Goal: Information Seeking & Learning: Learn about a topic

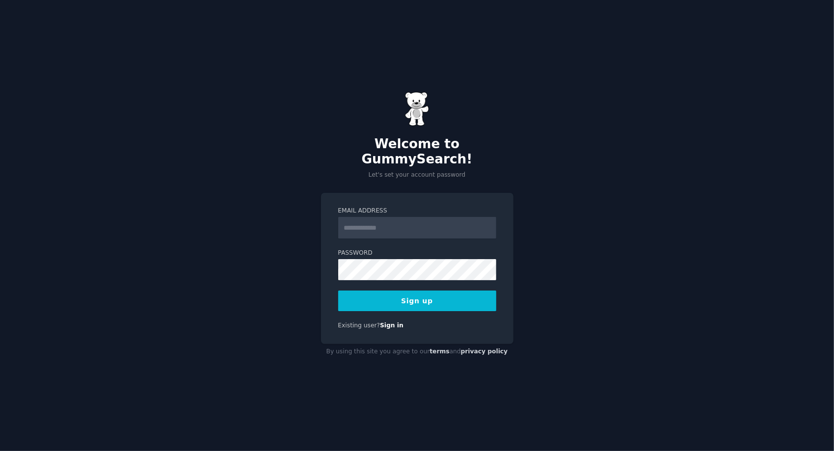
click at [393, 217] on input "Email Address" at bounding box center [417, 228] width 158 height 22
type input "**********"
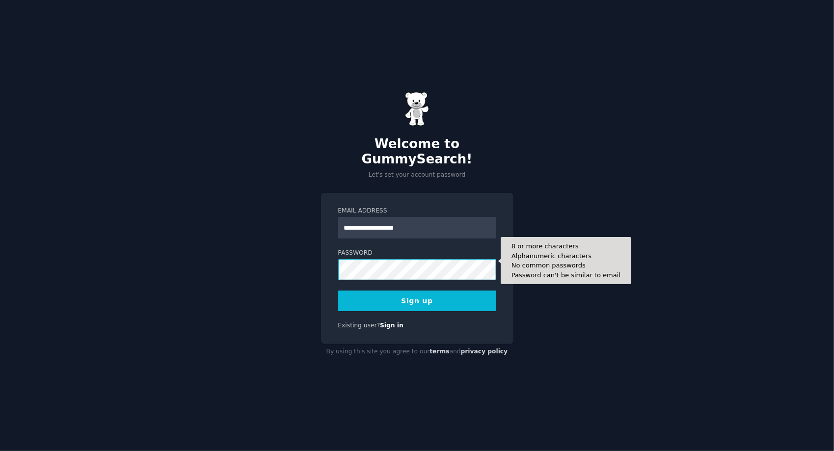
click at [338, 291] on button "Sign up" at bounding box center [417, 301] width 158 height 21
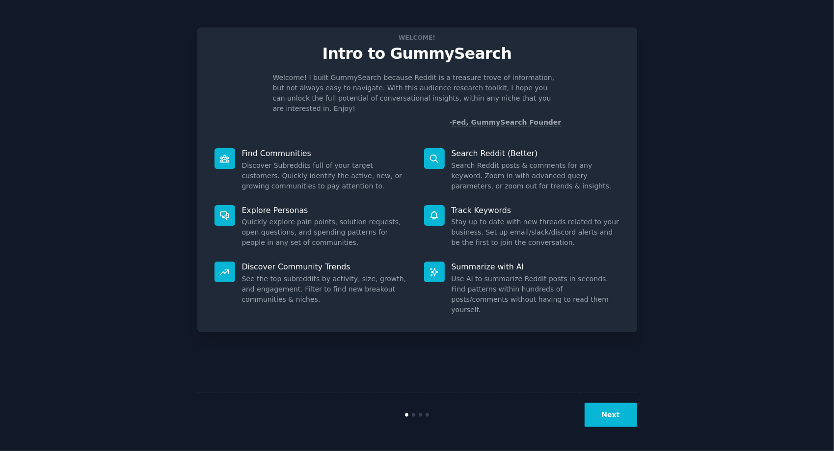
click at [612, 416] on button "Next" at bounding box center [611, 415] width 53 height 24
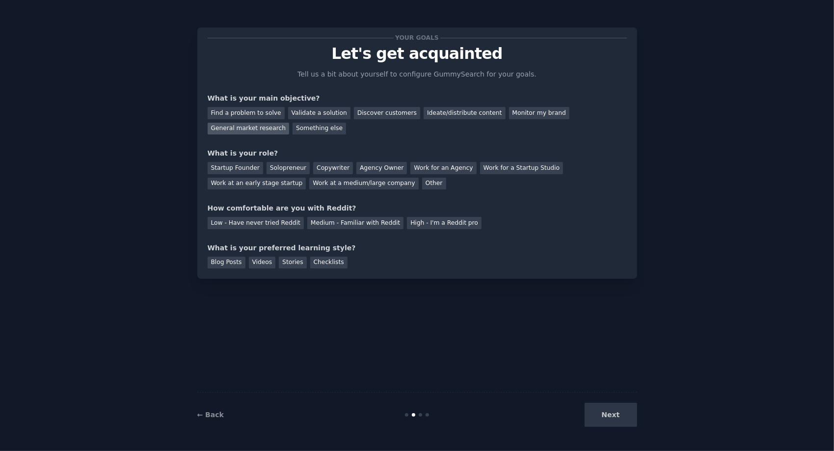
click at [262, 127] on div "General market research" at bounding box center [249, 129] width 82 height 12
click at [436, 185] on div "Other" at bounding box center [434, 184] width 24 height 12
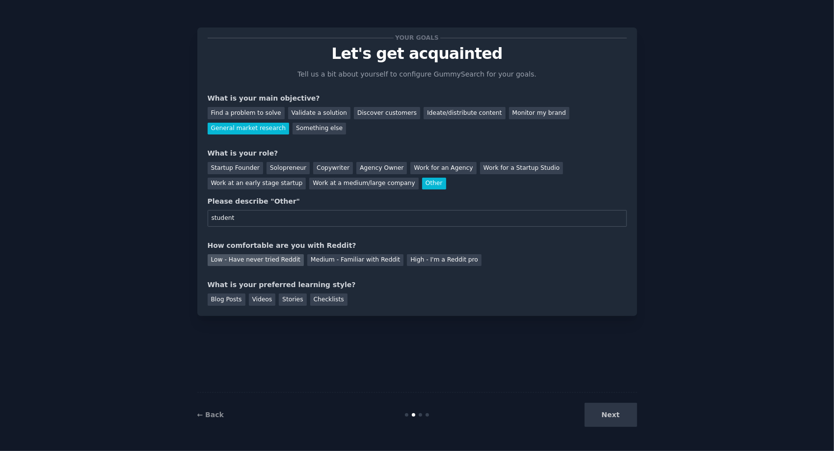
type input "student"
click at [270, 258] on div "Low - Have never tried Reddit" at bounding box center [256, 260] width 96 height 12
click at [315, 300] on div "Checklists" at bounding box center [328, 300] width 37 height 12
click at [602, 407] on button "Next" at bounding box center [611, 415] width 53 height 24
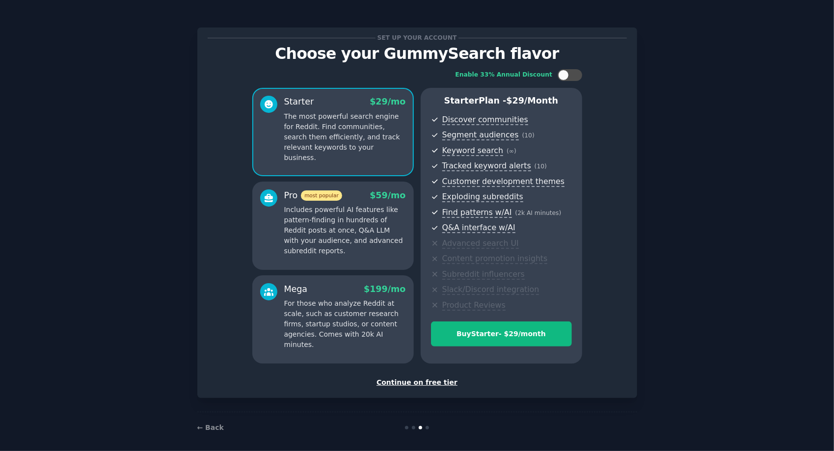
click at [395, 380] on div "Continue on free tier" at bounding box center [417, 383] width 419 height 10
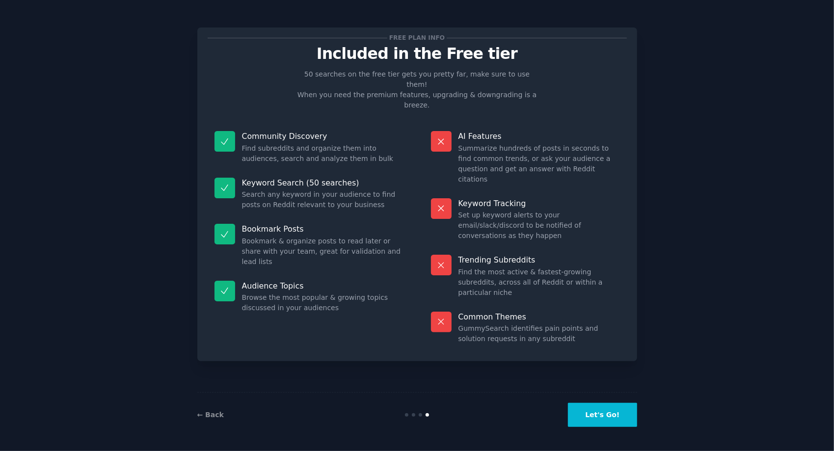
click at [597, 421] on button "Let's Go!" at bounding box center [602, 415] width 69 height 24
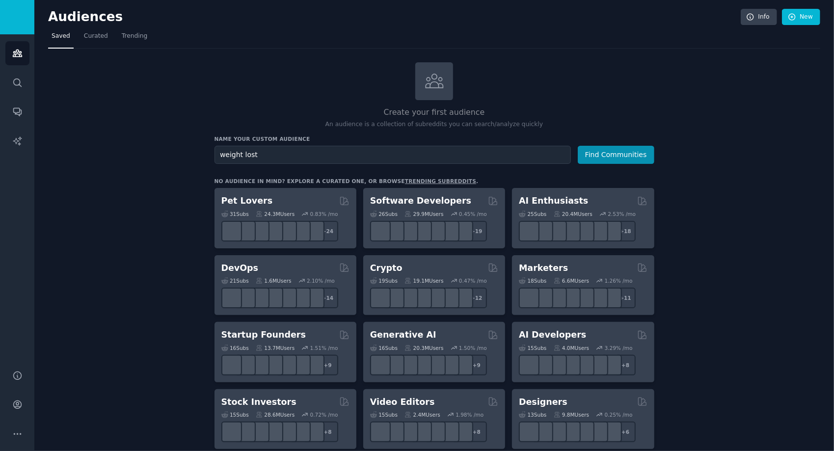
type input "weight lost"
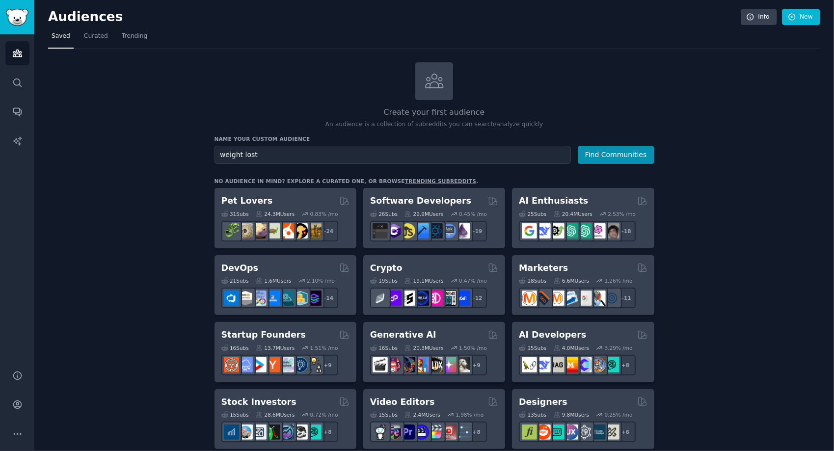
click at [578, 146] on button "Find Communities" at bounding box center [616, 155] width 77 height 18
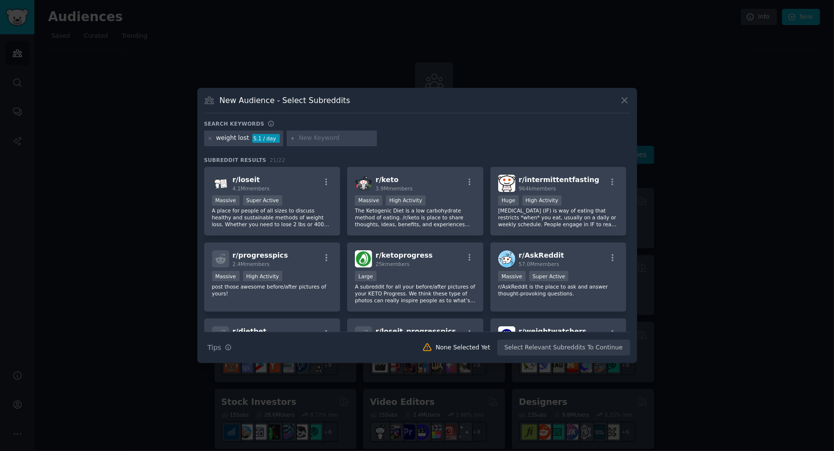
click at [622, 96] on icon at bounding box center [625, 100] width 10 height 10
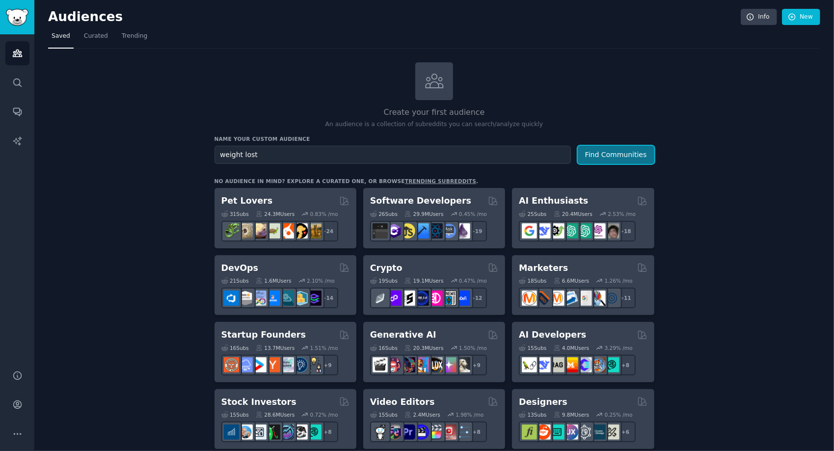
click at [628, 158] on button "Find Communities" at bounding box center [616, 155] width 77 height 18
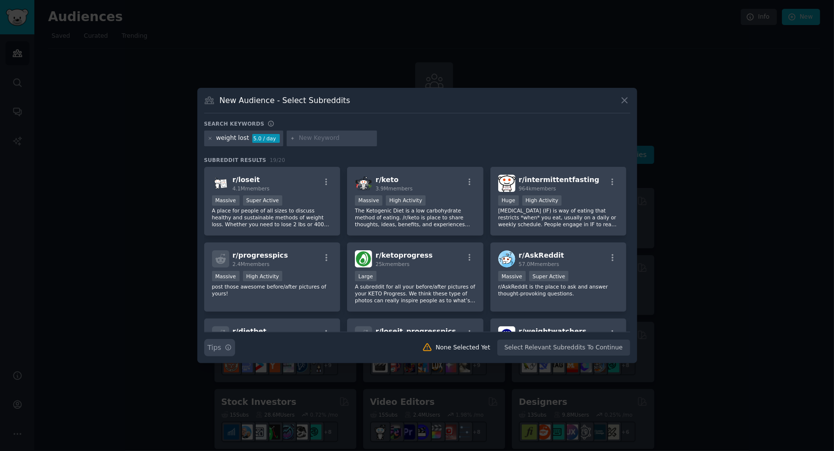
click at [220, 351] on button "Search Tips Tips" at bounding box center [219, 347] width 31 height 17
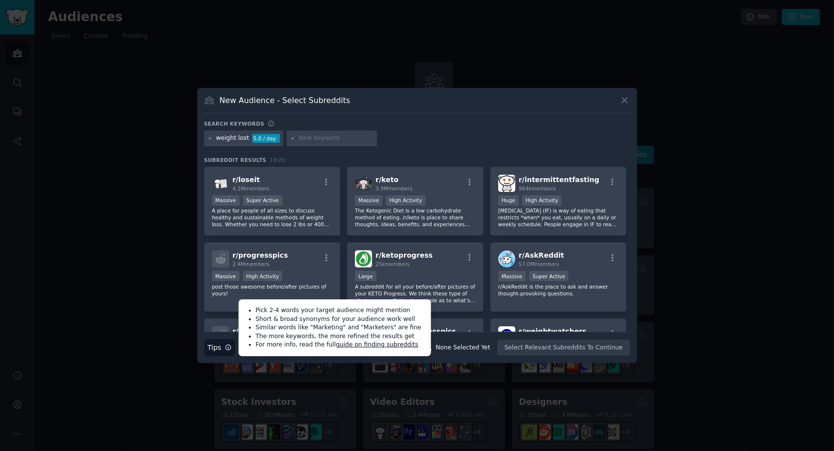
click at [342, 110] on div "New Audience - Select Subreddits Search keywords weight lost 5.0 / day Subreddi…" at bounding box center [417, 225] width 440 height 275
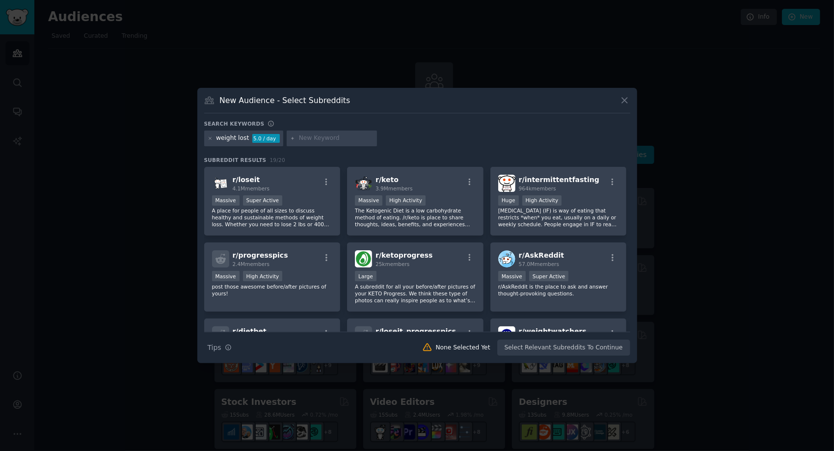
click at [310, 138] on input "text" at bounding box center [336, 138] width 75 height 9
type input "h"
type input "advise"
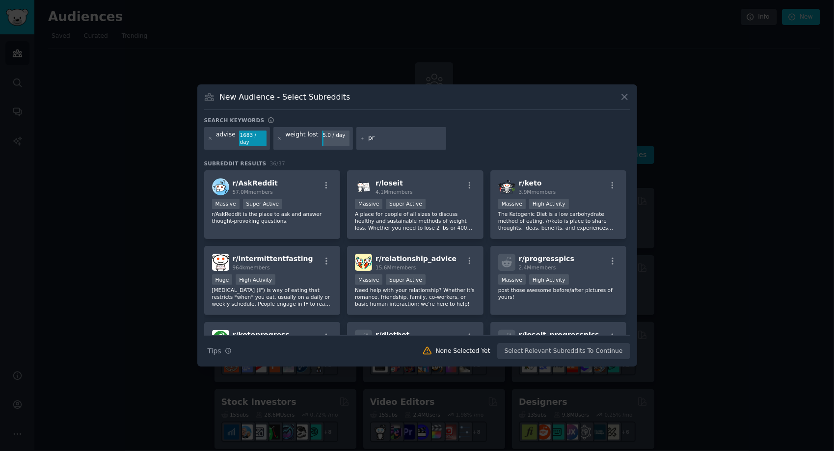
type input "p"
type input "s"
type input "failure"
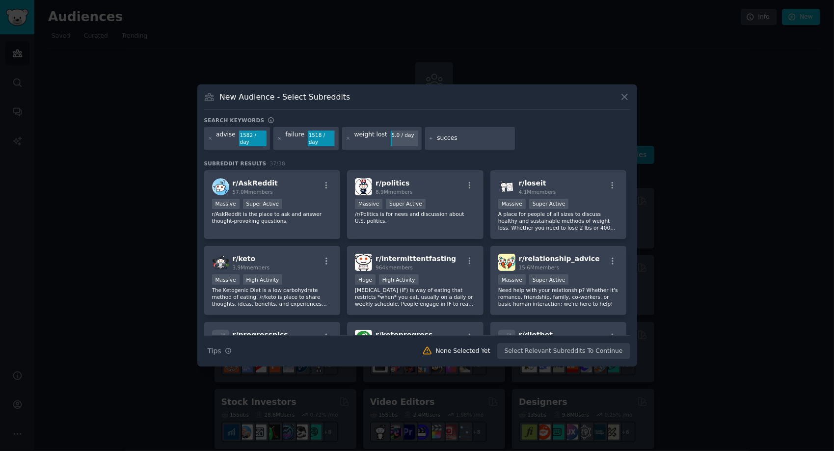
type input "success"
type input "diet"
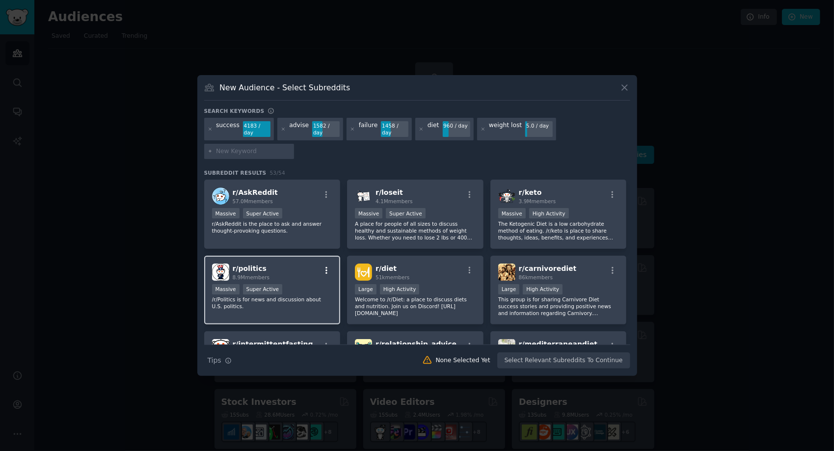
click at [327, 269] on icon "button" at bounding box center [326, 270] width 9 height 9
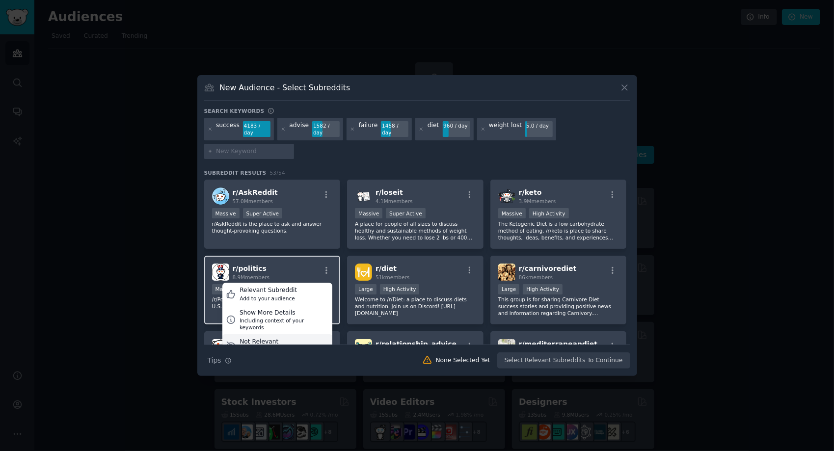
click at [277, 340] on div "Not Relevant" at bounding box center [272, 342] width 65 height 9
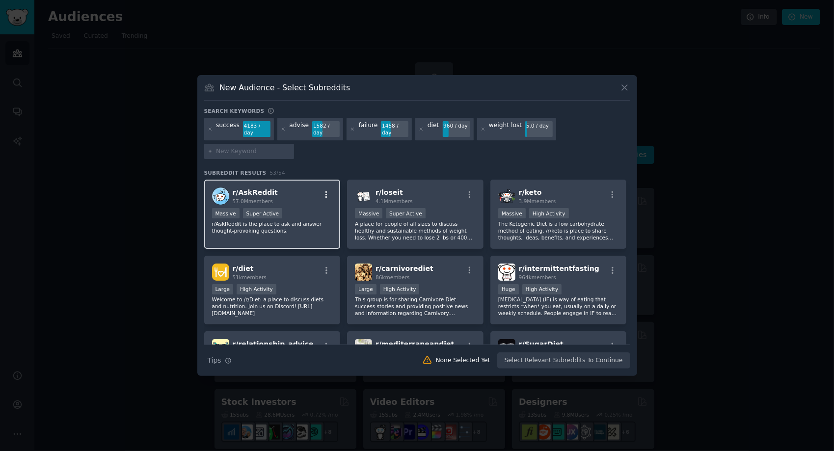
click at [327, 194] on icon "button" at bounding box center [326, 195] width 9 height 9
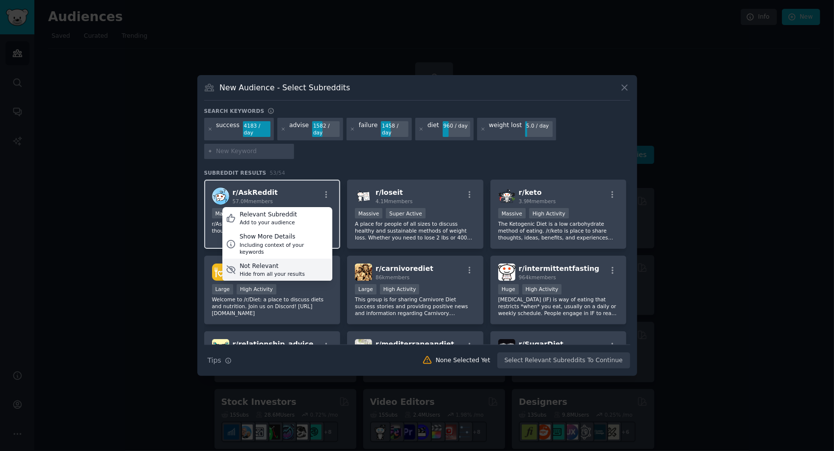
click at [287, 267] on div "Not Relevant" at bounding box center [272, 266] width 65 height 9
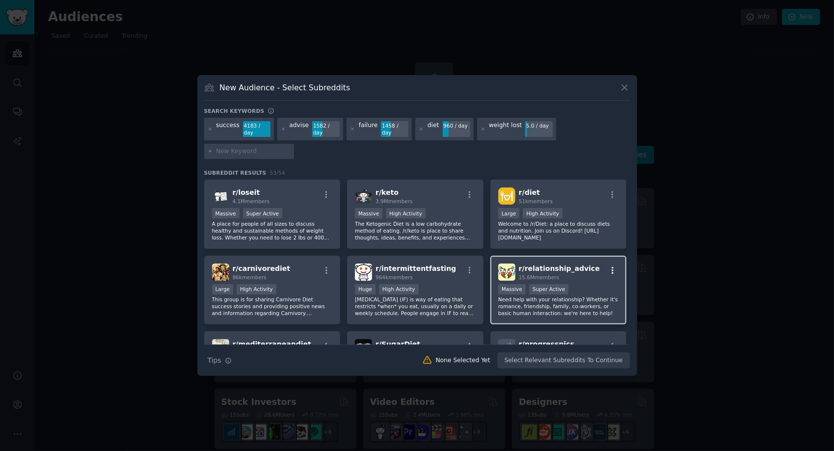
click at [610, 269] on icon "button" at bounding box center [612, 270] width 9 height 9
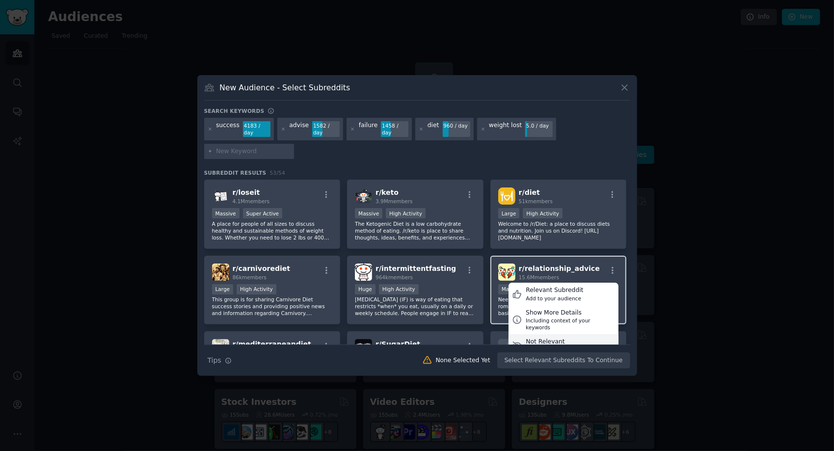
click at [563, 342] on div "Not Relevant" at bounding box center [558, 342] width 65 height 9
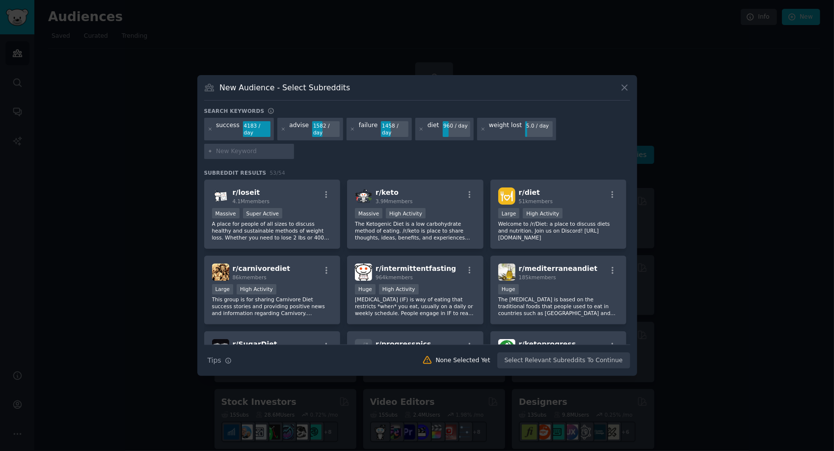
drag, startPoint x: 630, startPoint y: 228, endPoint x: 629, endPoint y: 241, distance: 13.3
click at [629, 241] on div "r/ loseit 4.1M members 1,000,000+ members Massive Super Active A place for peop…" at bounding box center [417, 262] width 426 height 165
click at [599, 162] on div "success 4183 / day advise 1582 / day failure 1458 / day diet 960 / day weight l…" at bounding box center [417, 140] width 426 height 45
click at [613, 270] on icon "button" at bounding box center [612, 270] width 9 height 9
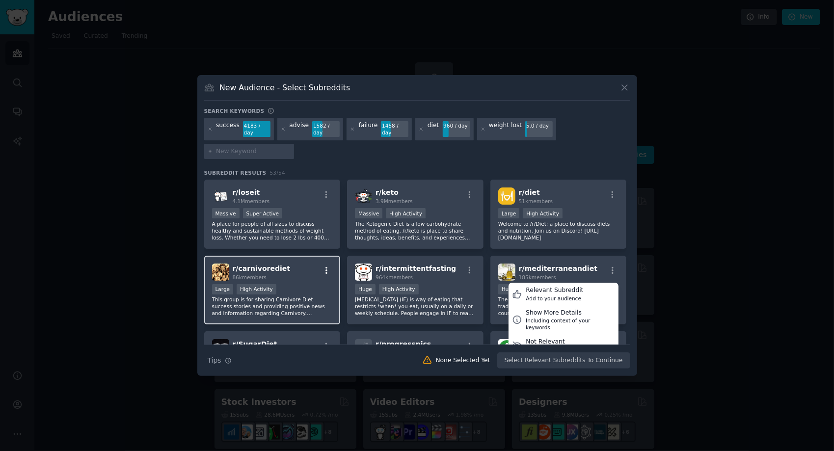
click at [326, 272] on icon "button" at bounding box center [326, 270] width 9 height 9
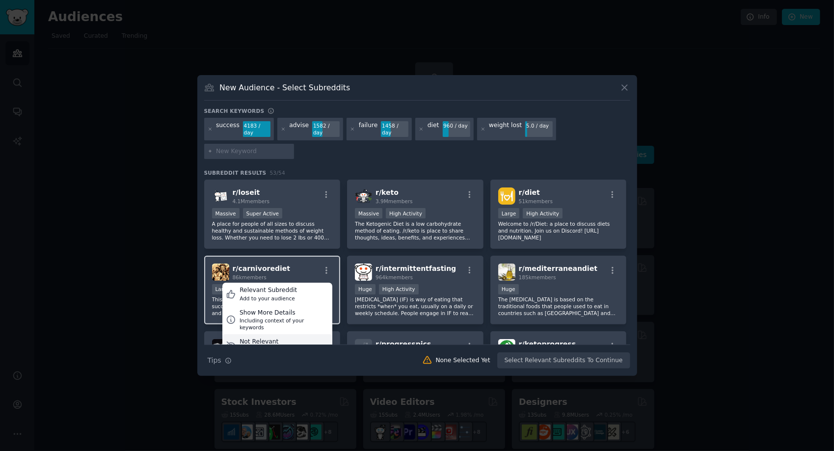
click at [274, 341] on div "Not Relevant" at bounding box center [272, 342] width 65 height 9
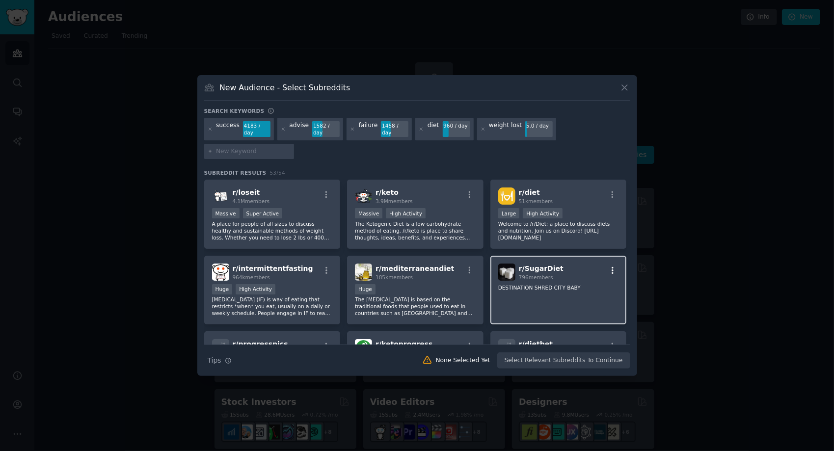
click at [612, 269] on icon "button" at bounding box center [612, 270] width 9 height 9
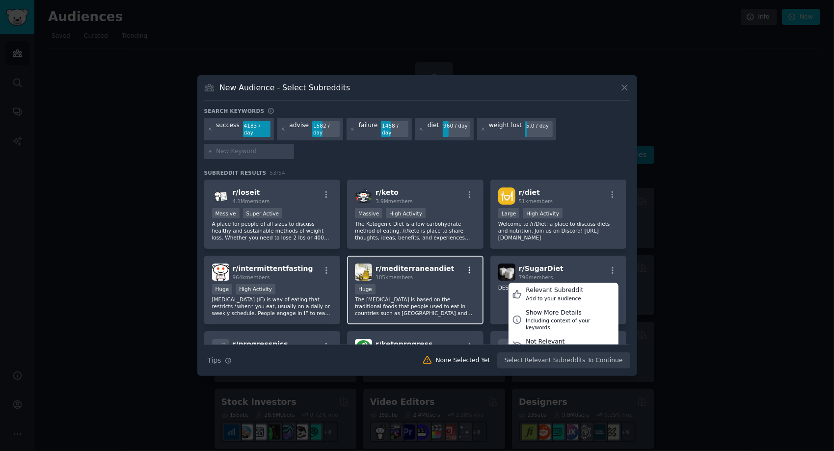
click at [469, 269] on icon "button" at bounding box center [469, 270] width 9 height 9
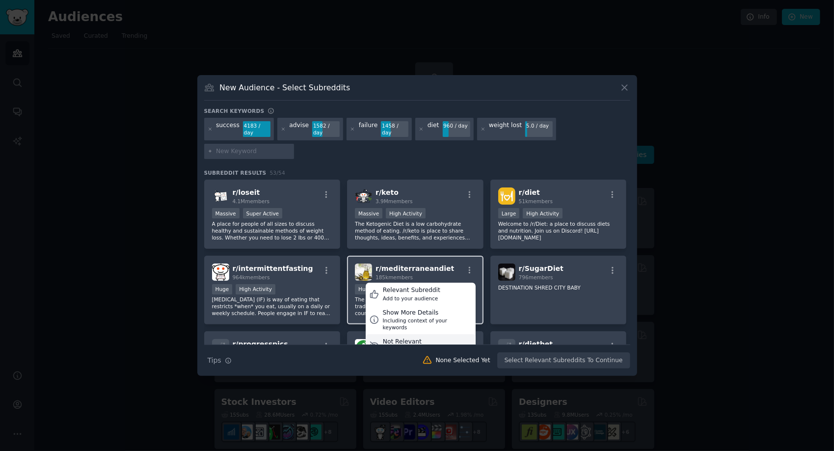
click at [413, 340] on div "Not Relevant" at bounding box center [415, 342] width 65 height 9
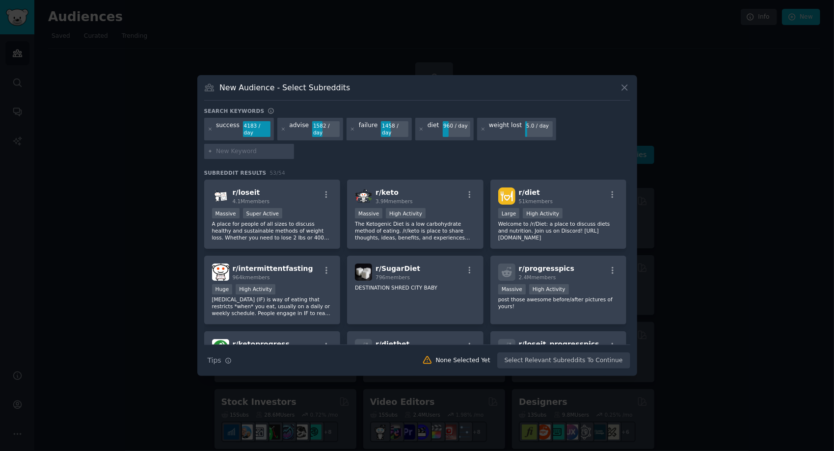
click at [148, 353] on div at bounding box center [417, 225] width 834 height 451
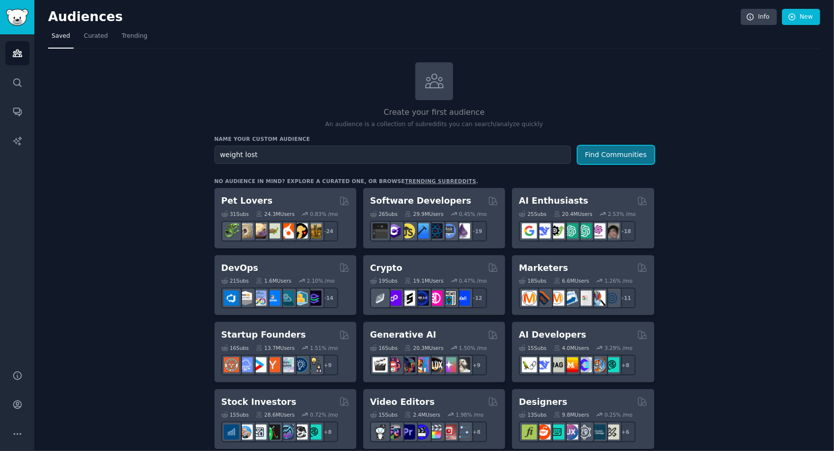
click at [621, 156] on button "Find Communities" at bounding box center [616, 155] width 77 height 18
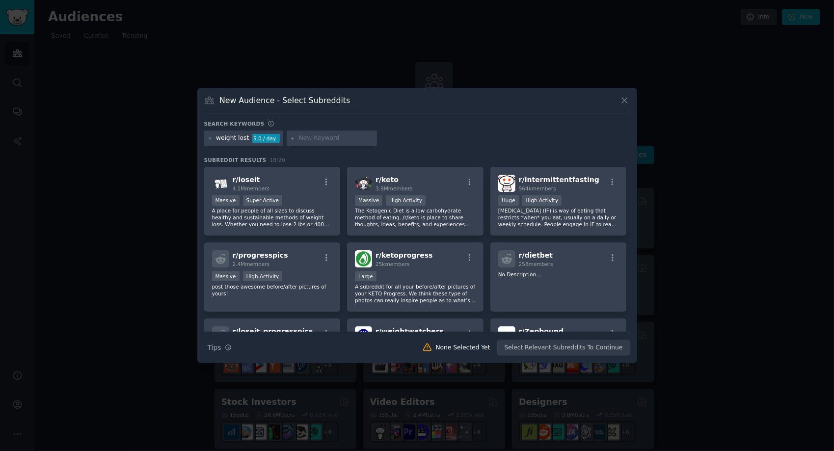
click at [341, 139] on input "text" at bounding box center [336, 138] width 75 height 9
type input "advice"
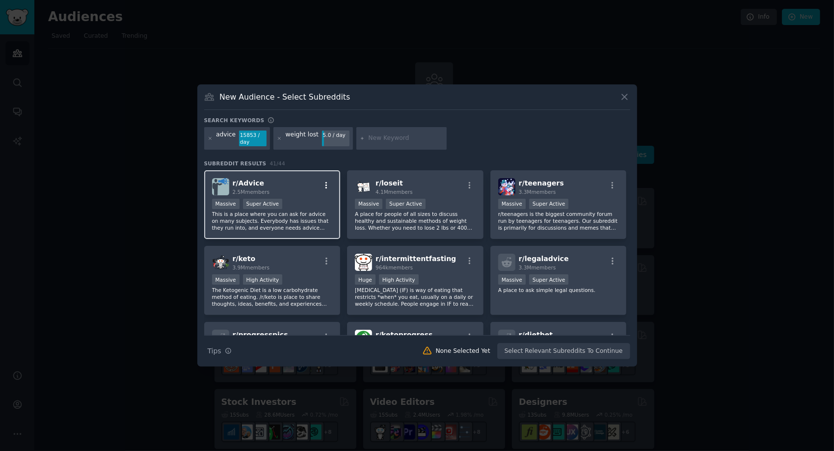
click at [328, 186] on icon "button" at bounding box center [326, 185] width 9 height 9
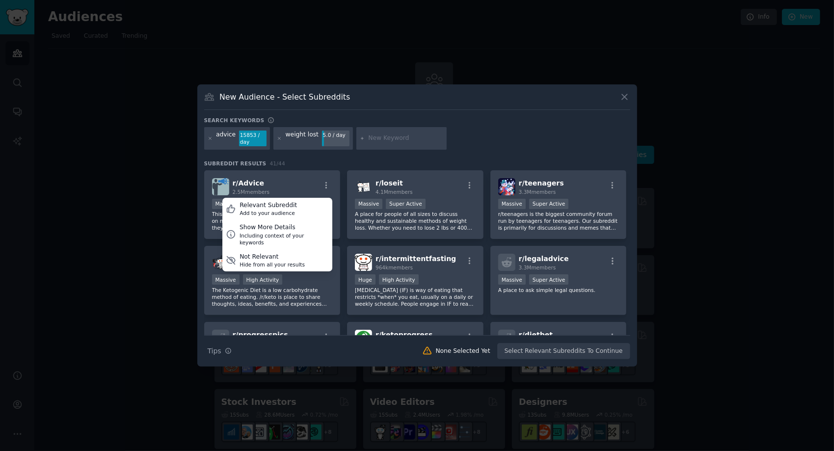
click at [381, 137] on input "text" at bounding box center [406, 138] width 75 height 9
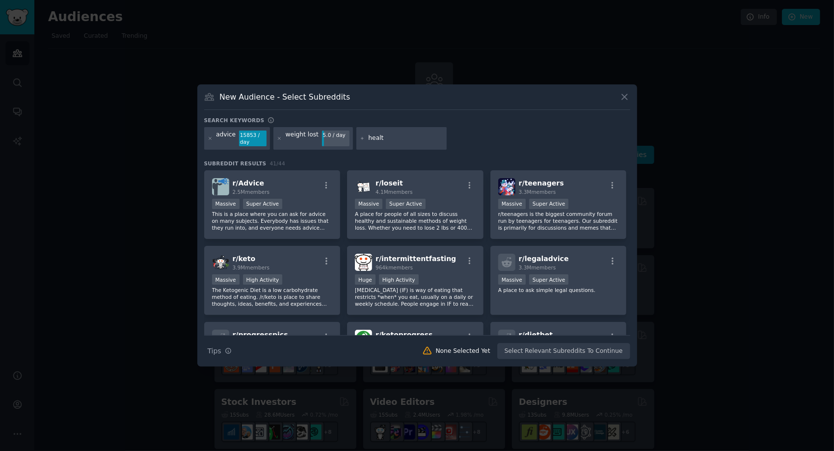
type input "health"
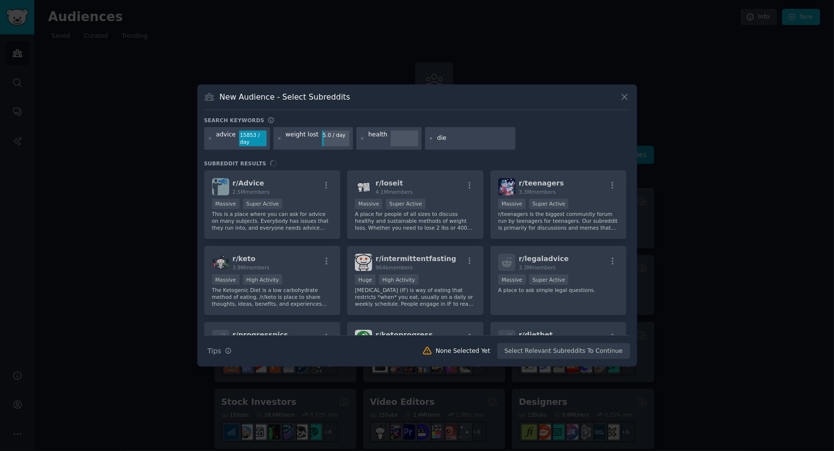
type input "diet"
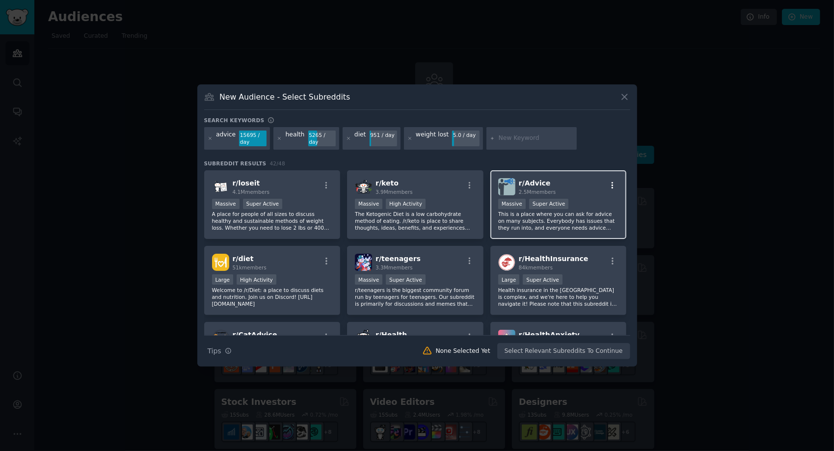
click at [612, 186] on icon "button" at bounding box center [613, 185] width 2 height 7
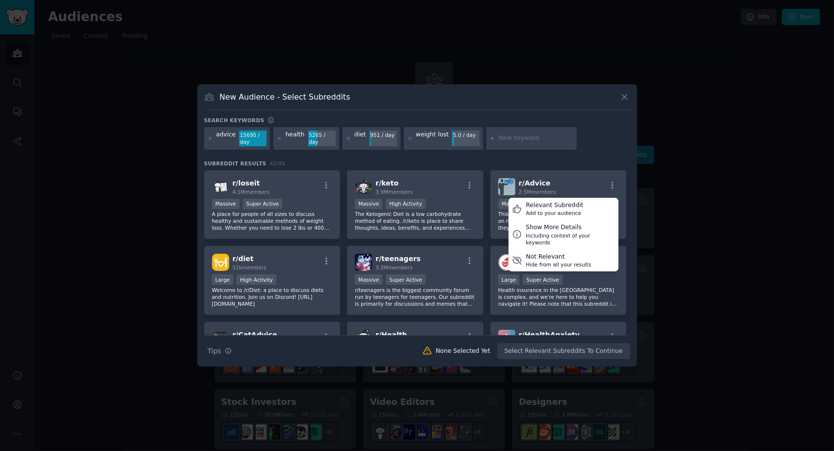
click at [558, 101] on div "New Audience - Select Subreddits" at bounding box center [417, 100] width 426 height 19
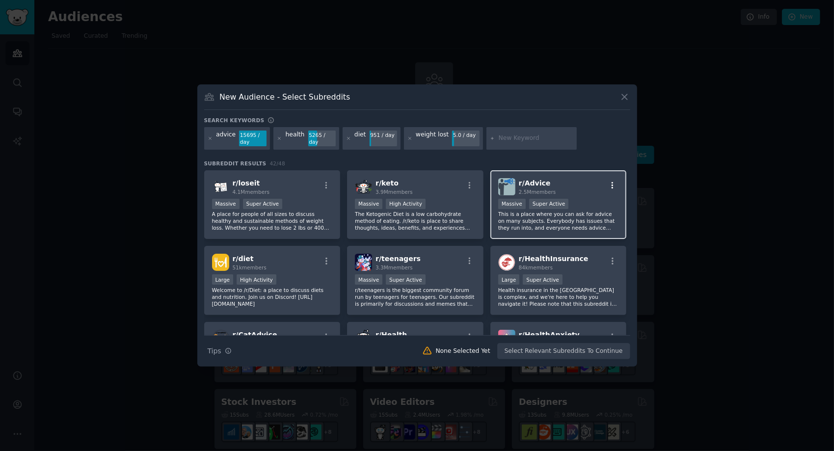
click at [613, 183] on icon "button" at bounding box center [612, 185] width 9 height 9
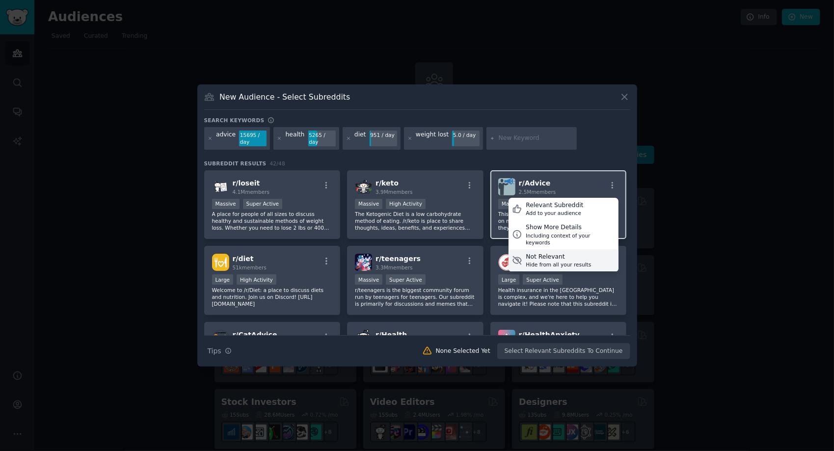
click at [574, 256] on div "Not Relevant" at bounding box center [558, 257] width 65 height 9
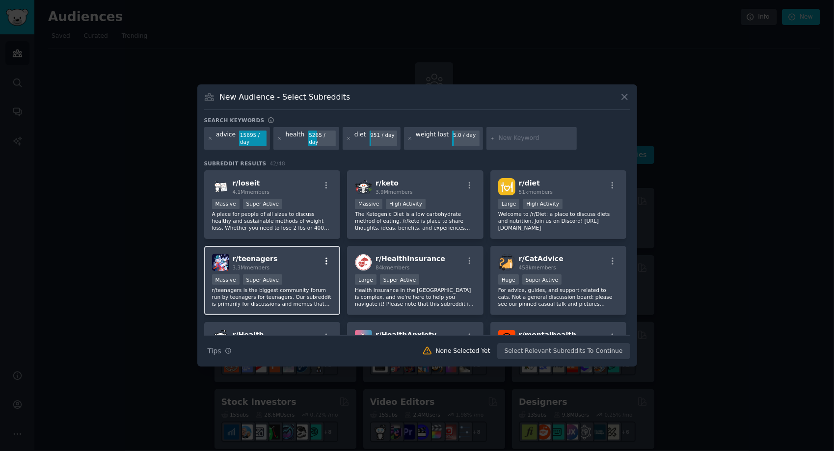
click at [328, 260] on icon "button" at bounding box center [326, 261] width 9 height 9
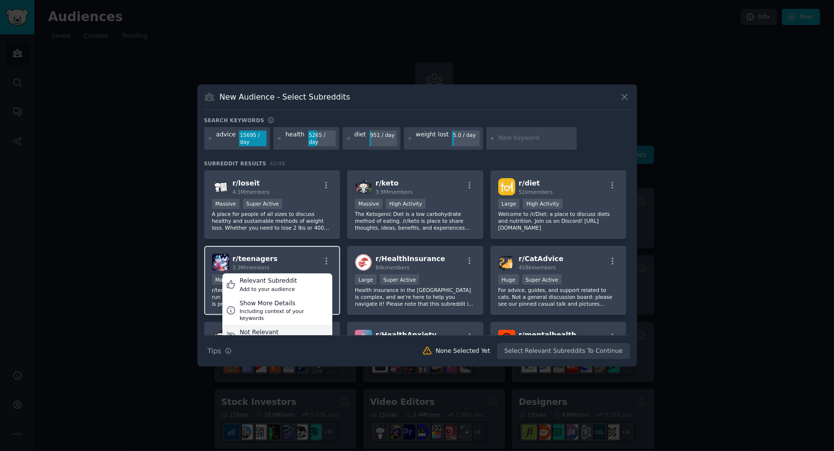
click at [287, 332] on div "Not Relevant" at bounding box center [272, 332] width 65 height 9
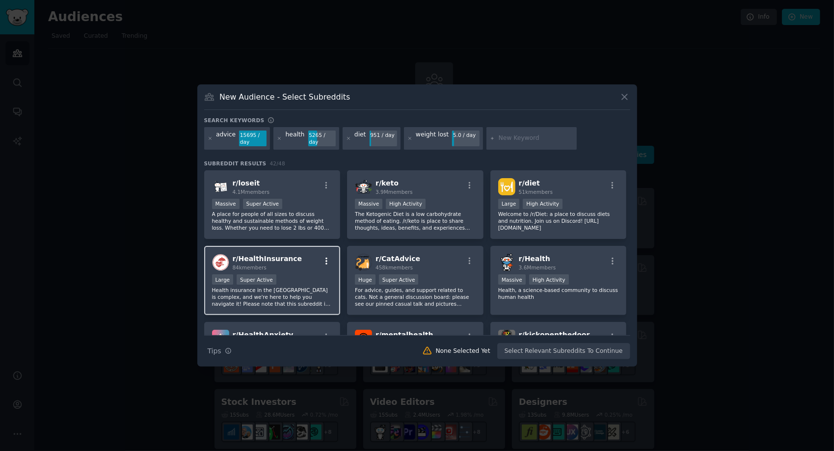
click at [330, 264] on icon "button" at bounding box center [326, 261] width 9 height 9
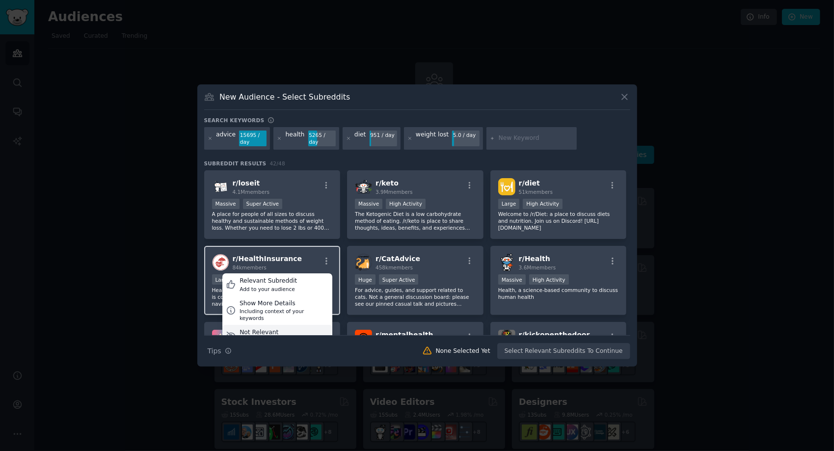
click at [300, 331] on div "Not Relevant" at bounding box center [272, 332] width 65 height 9
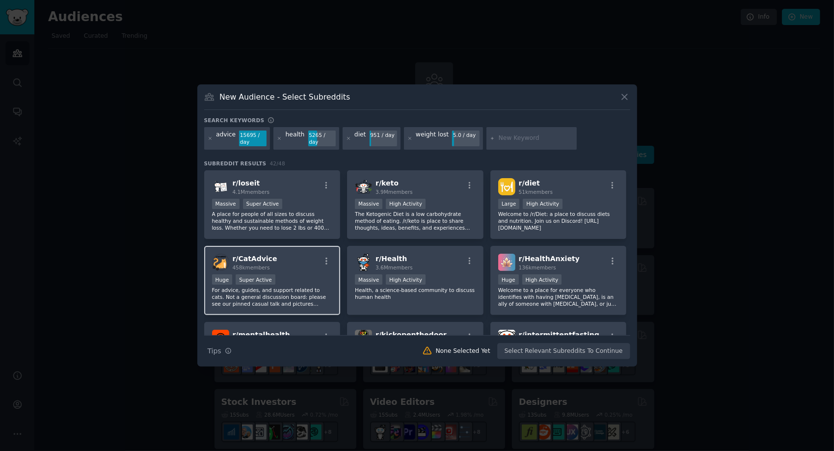
click at [332, 322] on div "r/ CatAdvice 458k members Huge Super Active For advice, guides, and support rel…" at bounding box center [272, 356] width 136 height 69
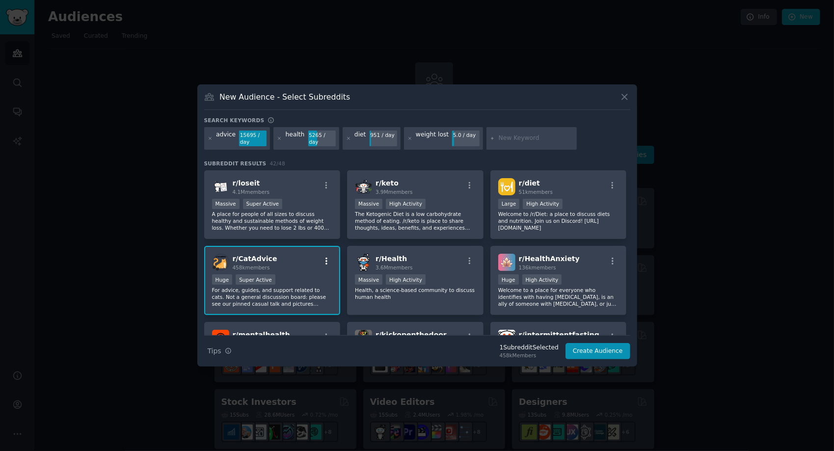
click at [327, 261] on icon "button" at bounding box center [326, 261] width 9 height 9
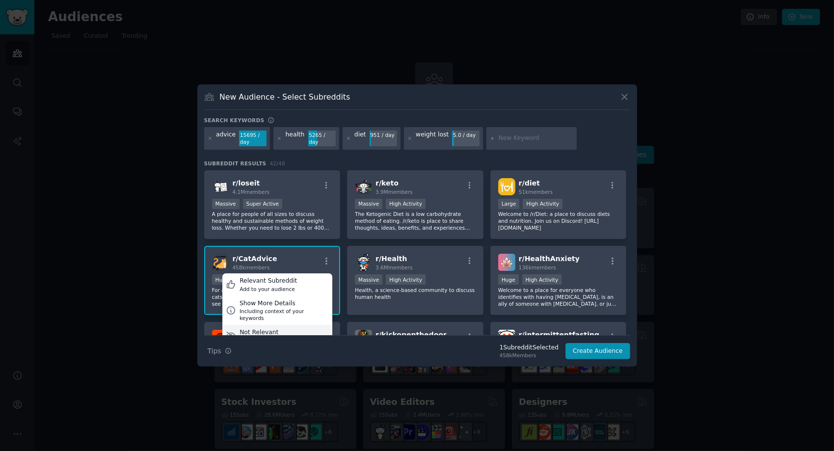
click at [296, 328] on div "Not Relevant" at bounding box center [272, 332] width 65 height 9
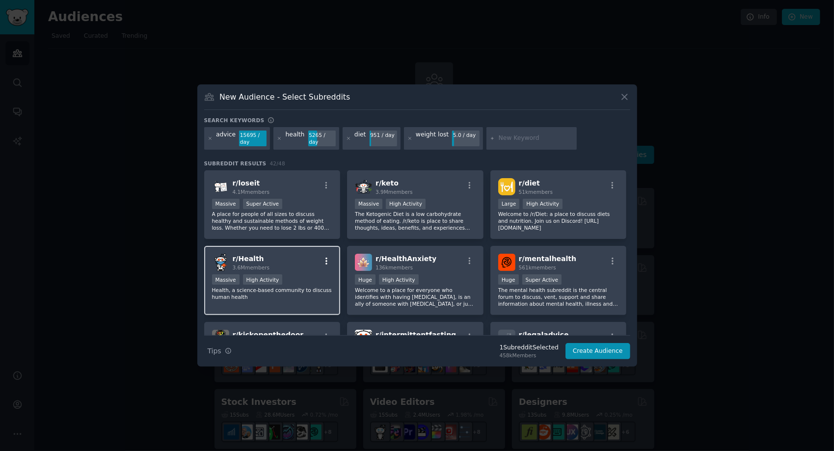
click at [328, 262] on icon "button" at bounding box center [326, 261] width 9 height 9
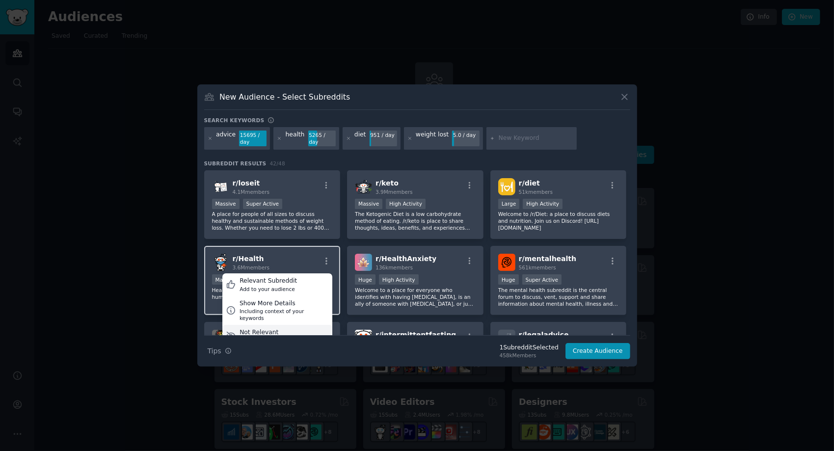
click at [297, 330] on div "Not Relevant" at bounding box center [272, 332] width 65 height 9
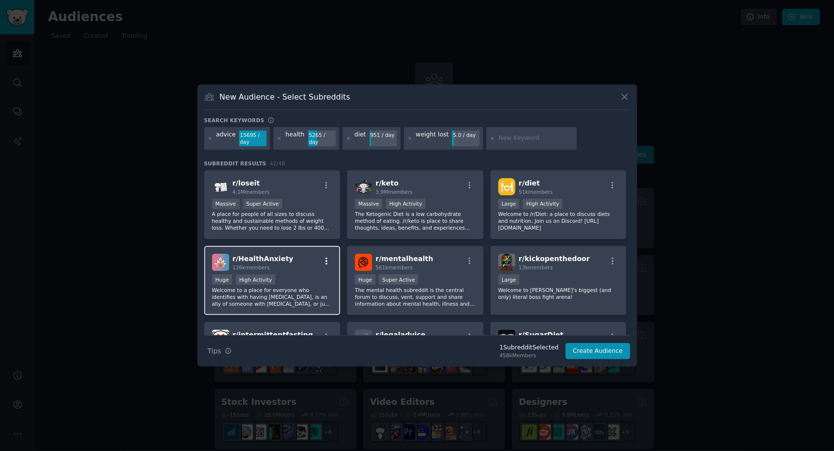
click at [328, 260] on icon "button" at bounding box center [326, 261] width 9 height 9
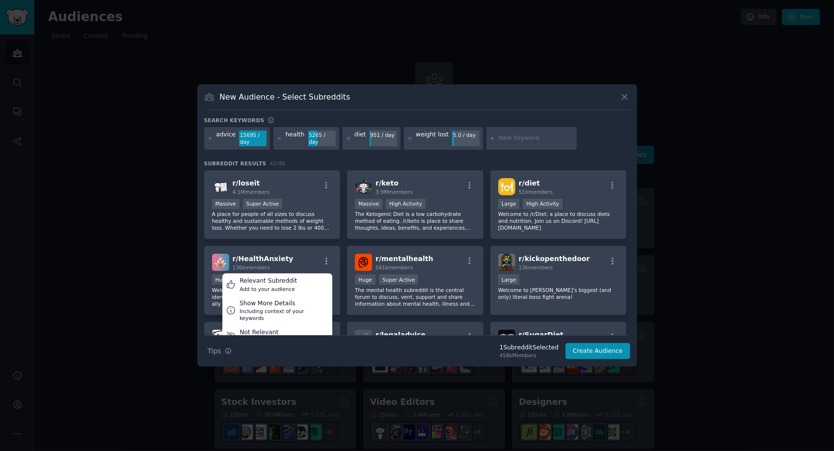
click at [508, 138] on input "text" at bounding box center [536, 138] width 75 height 9
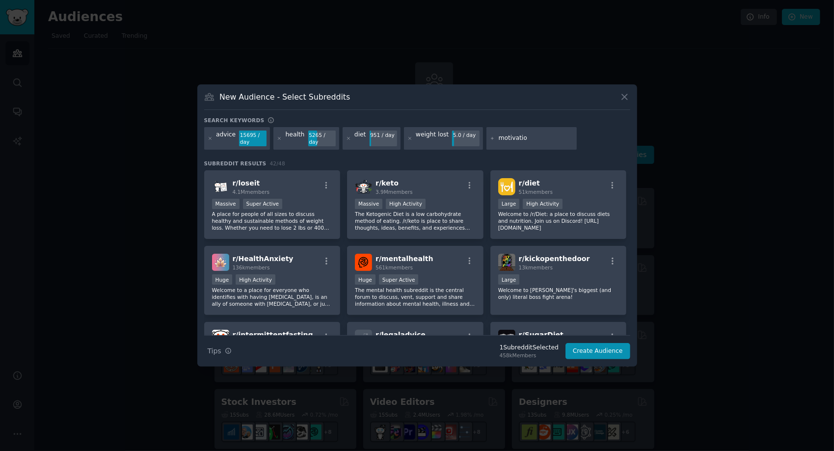
type input "motivation"
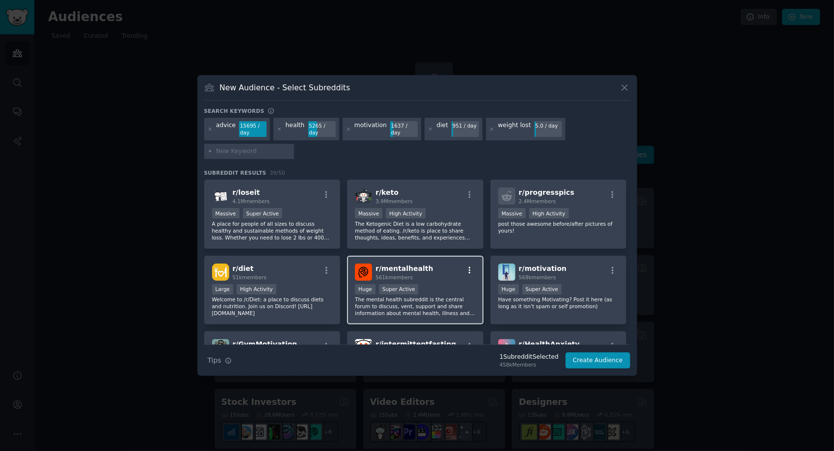
click at [469, 271] on icon "button" at bounding box center [470, 270] width 2 height 7
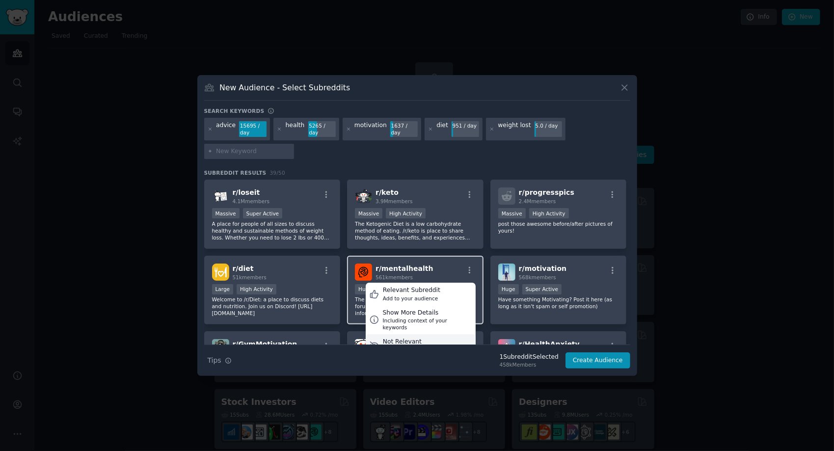
click at [422, 341] on div "Not Relevant" at bounding box center [415, 342] width 65 height 9
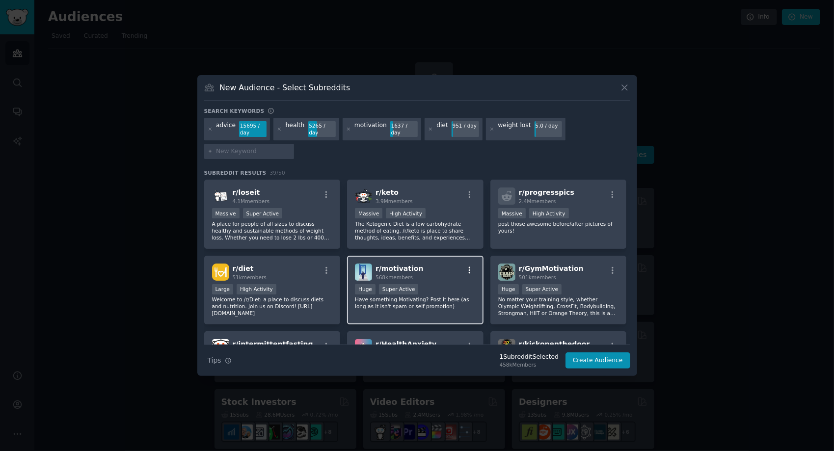
click at [471, 272] on icon "button" at bounding box center [469, 270] width 9 height 9
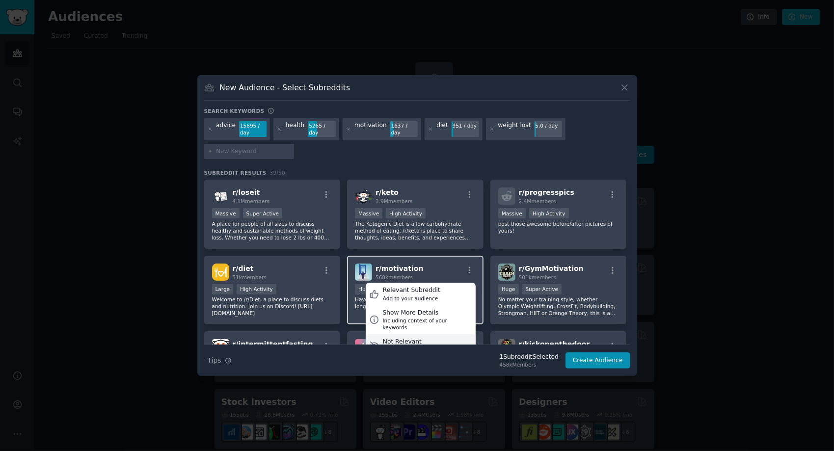
click at [432, 340] on div "Not Relevant" at bounding box center [415, 342] width 65 height 9
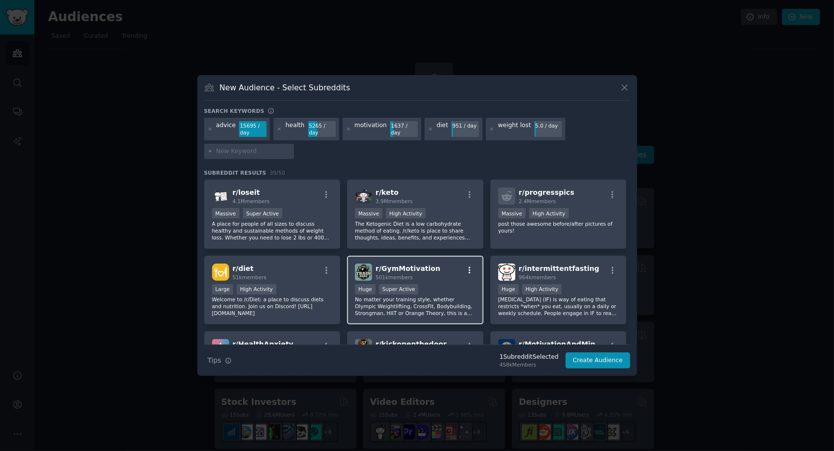
click at [468, 272] on icon "button" at bounding box center [469, 270] width 9 height 9
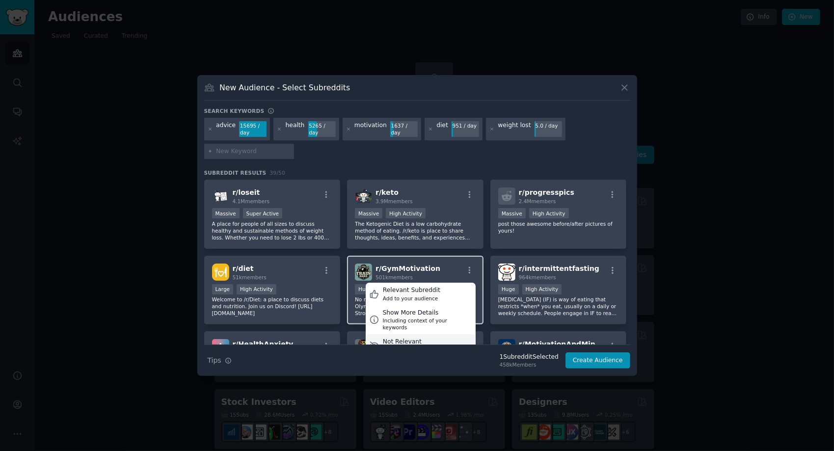
click at [418, 339] on div "Not Relevant" at bounding box center [415, 342] width 65 height 9
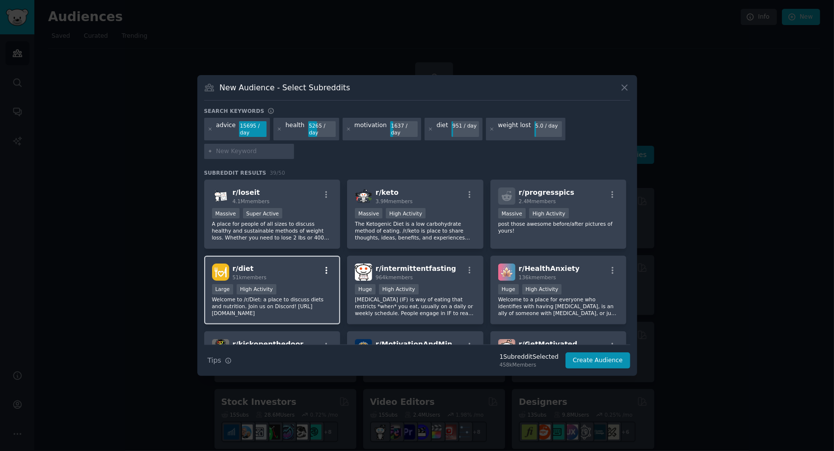
click at [328, 270] on icon "button" at bounding box center [326, 270] width 9 height 9
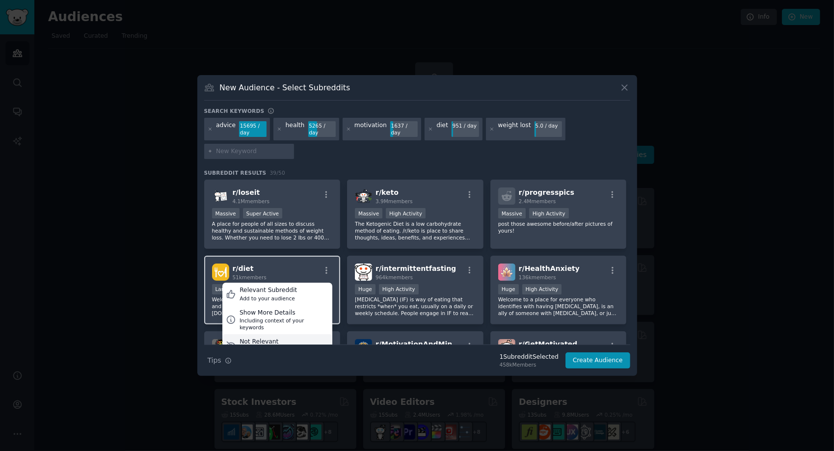
click at [285, 339] on div "Not Relevant" at bounding box center [272, 342] width 65 height 9
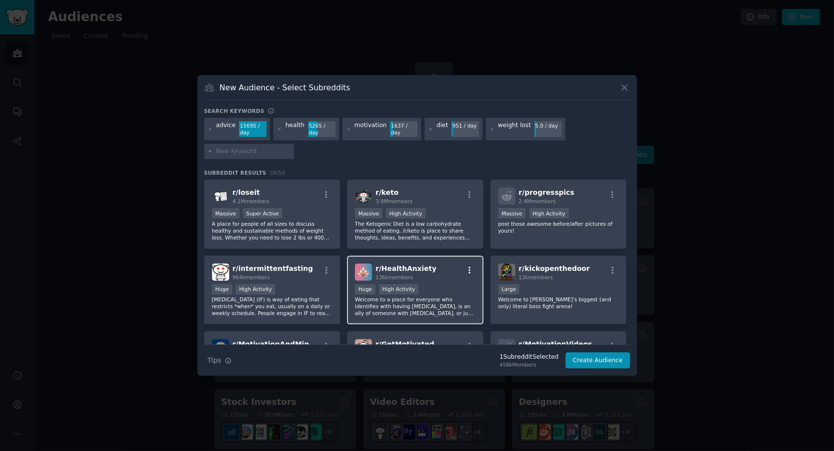
click at [469, 271] on icon "button" at bounding box center [470, 270] width 2 height 7
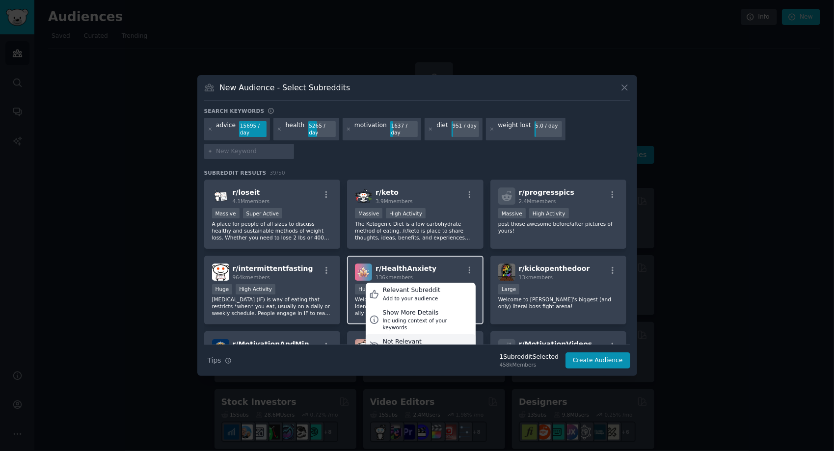
click at [417, 338] on div "Not Relevant" at bounding box center [415, 342] width 65 height 9
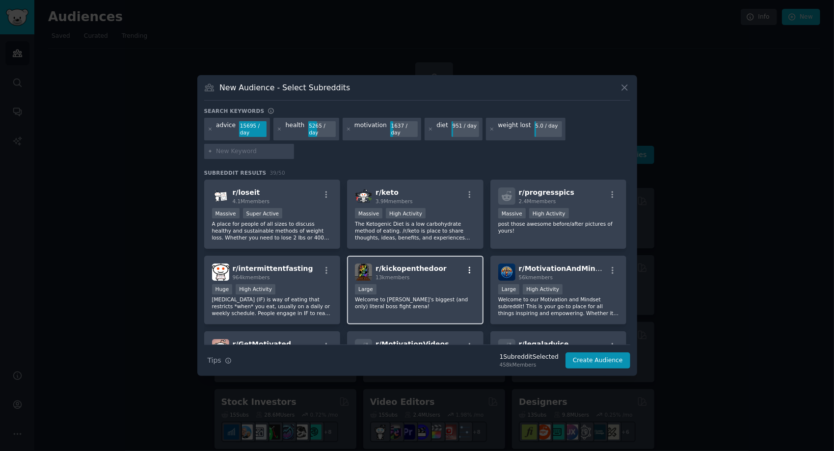
click at [467, 269] on icon "button" at bounding box center [469, 270] width 9 height 9
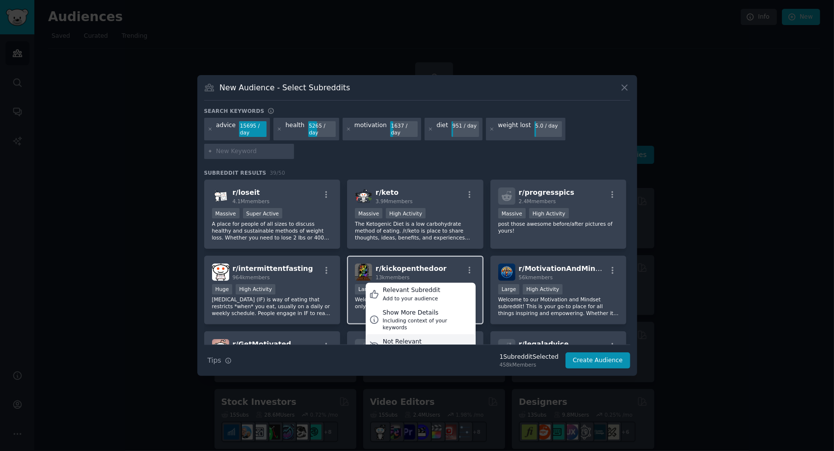
click at [409, 340] on div "Not Relevant" at bounding box center [415, 342] width 65 height 9
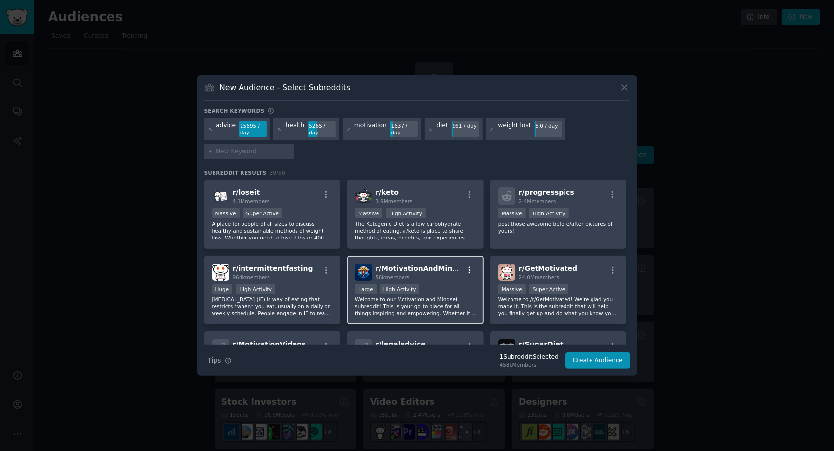
click at [472, 269] on icon "button" at bounding box center [469, 270] width 9 height 9
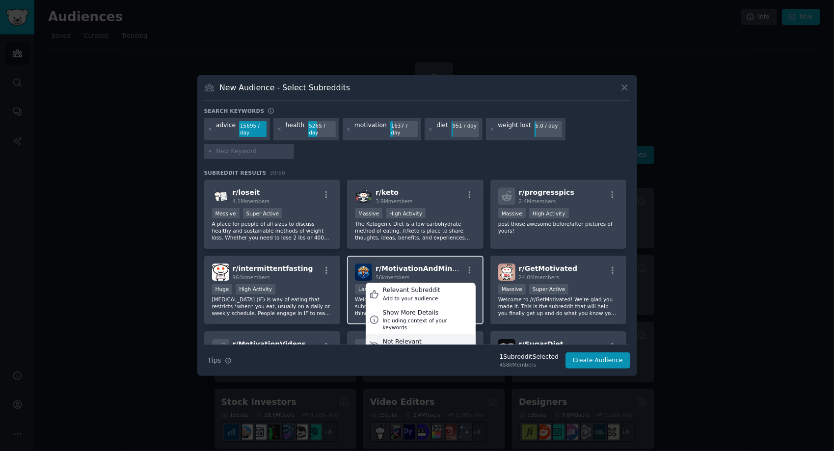
click at [430, 339] on div "Not Relevant" at bounding box center [415, 342] width 65 height 9
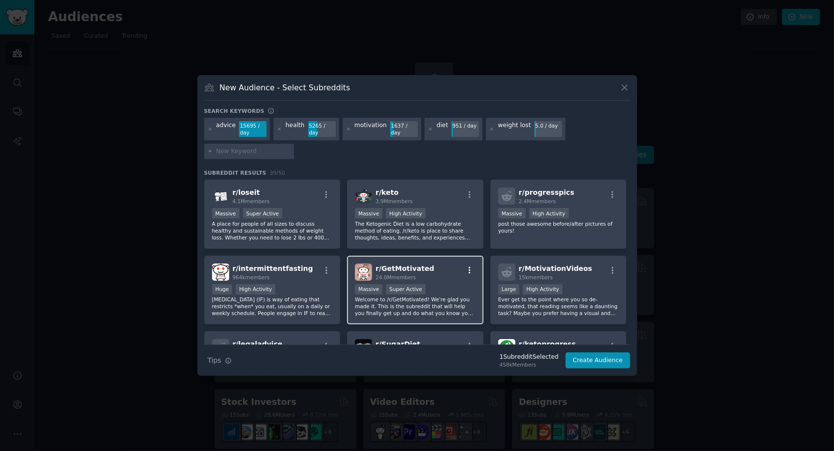
click at [472, 268] on button "button" at bounding box center [470, 270] width 12 height 9
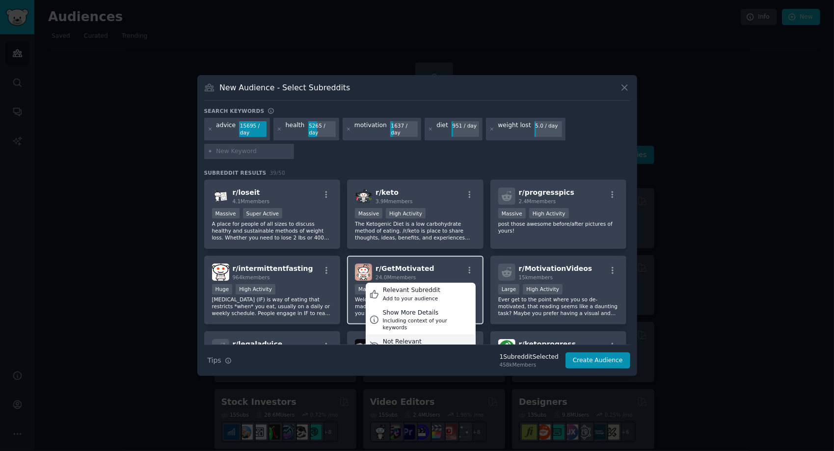
click at [403, 340] on div "Not Relevant" at bounding box center [415, 342] width 65 height 9
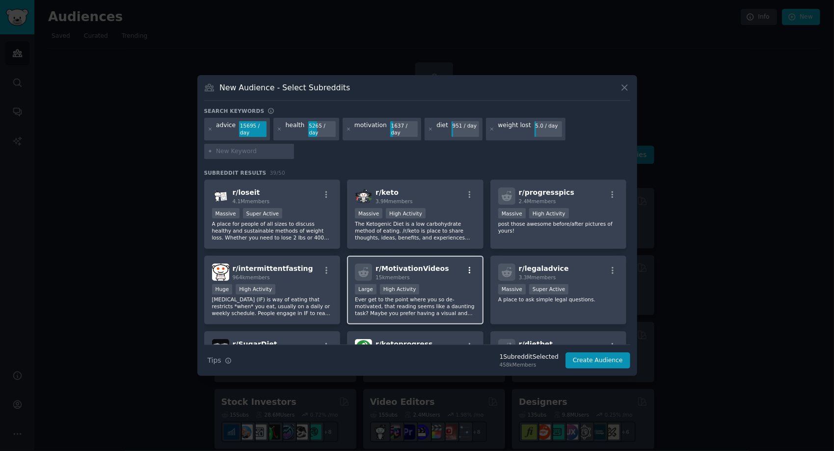
click at [470, 270] on icon "button" at bounding box center [469, 270] width 9 height 9
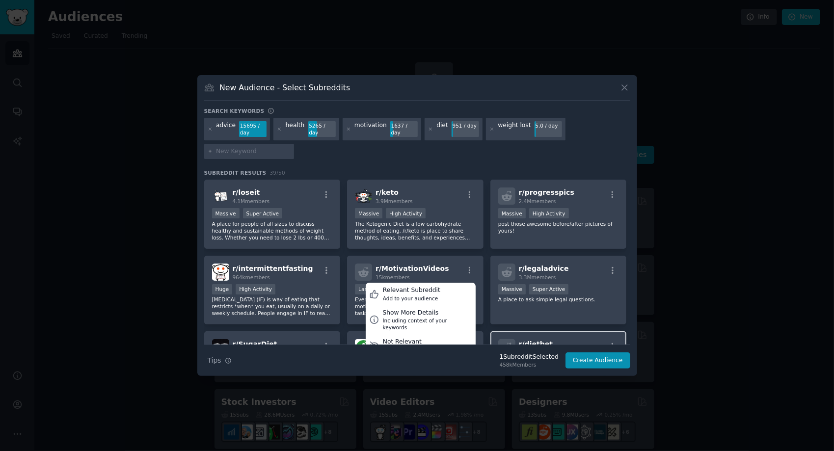
click at [413, 340] on div "Not Relevant" at bounding box center [415, 342] width 65 height 9
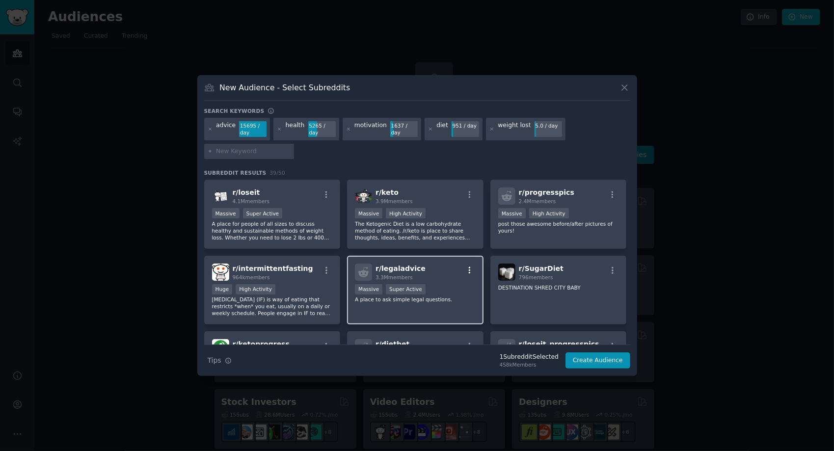
click at [468, 269] on icon "button" at bounding box center [469, 270] width 9 height 9
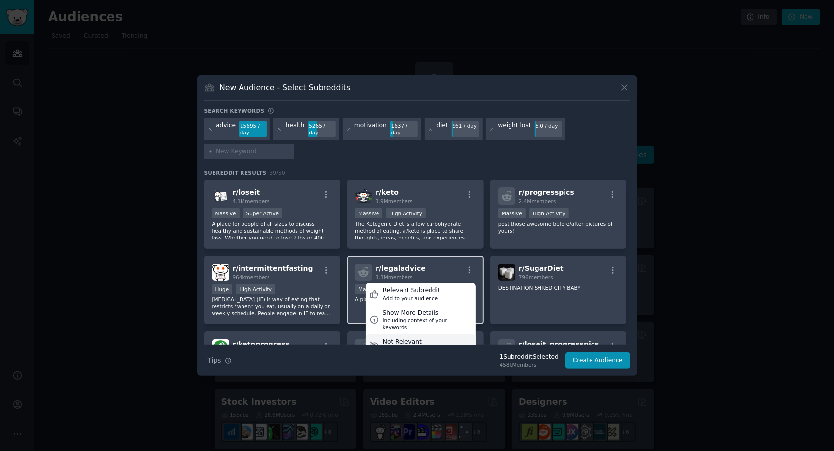
click at [417, 338] on div "Not Relevant" at bounding box center [415, 342] width 65 height 9
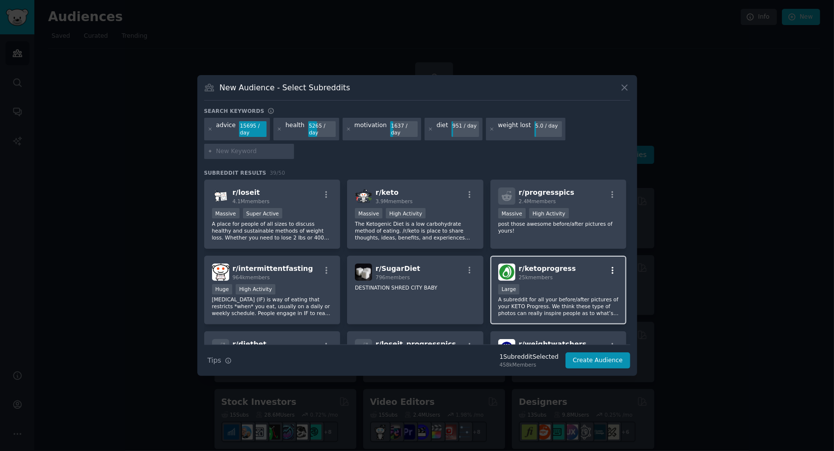
click at [612, 269] on icon "button" at bounding box center [612, 270] width 9 height 9
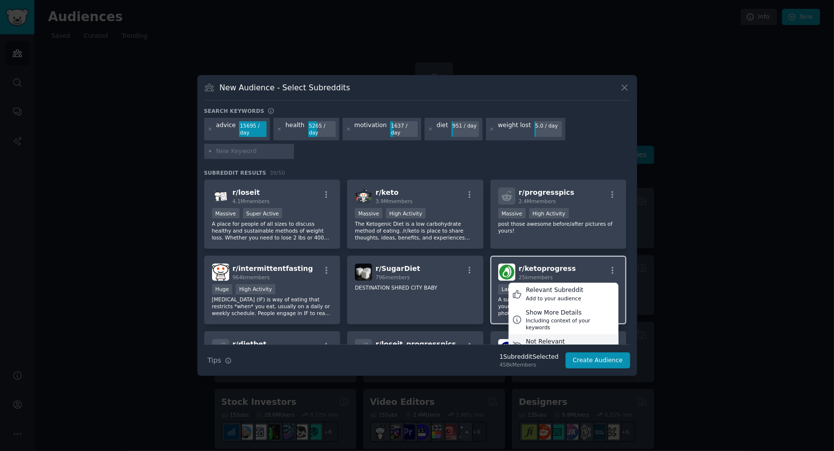
click at [536, 341] on div "Not Relevant" at bounding box center [558, 342] width 65 height 9
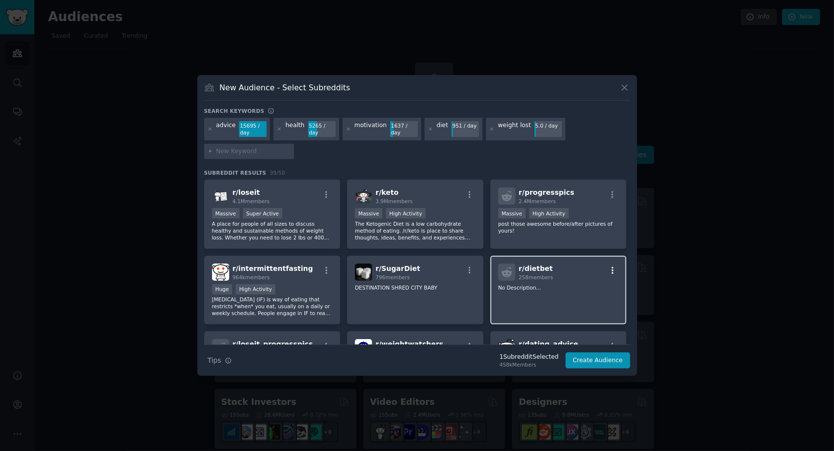
click at [612, 268] on icon "button" at bounding box center [613, 270] width 2 height 7
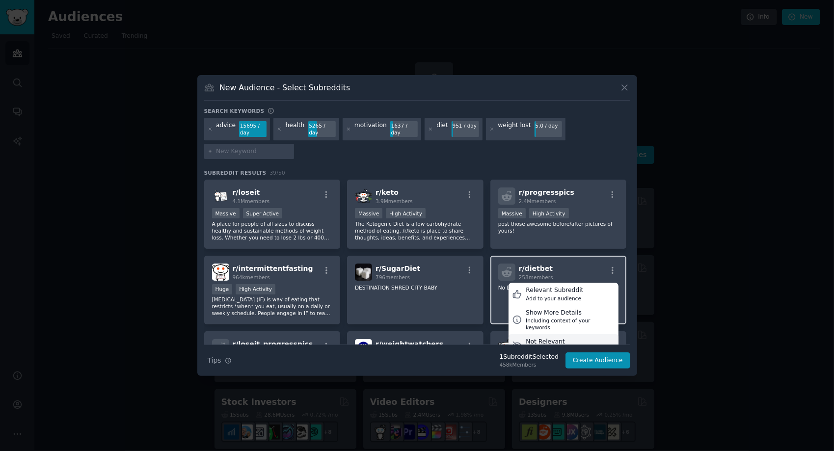
click at [541, 339] on div "Not Relevant" at bounding box center [558, 342] width 65 height 9
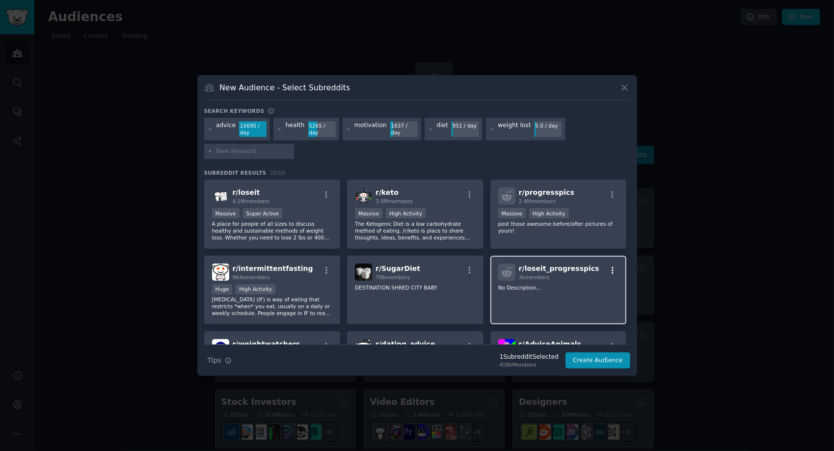
click at [612, 271] on icon "button" at bounding box center [613, 270] width 2 height 7
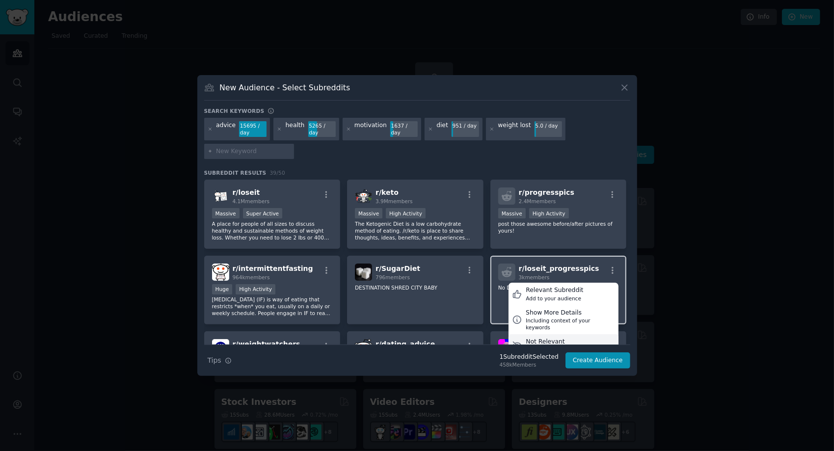
click at [547, 339] on div "Not Relevant" at bounding box center [558, 342] width 65 height 9
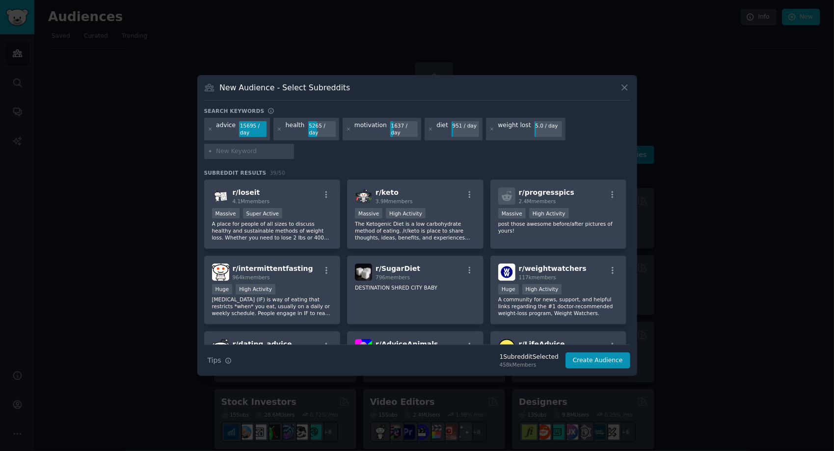
click at [268, 152] on input "text" at bounding box center [253, 151] width 75 height 9
type input "calorie"
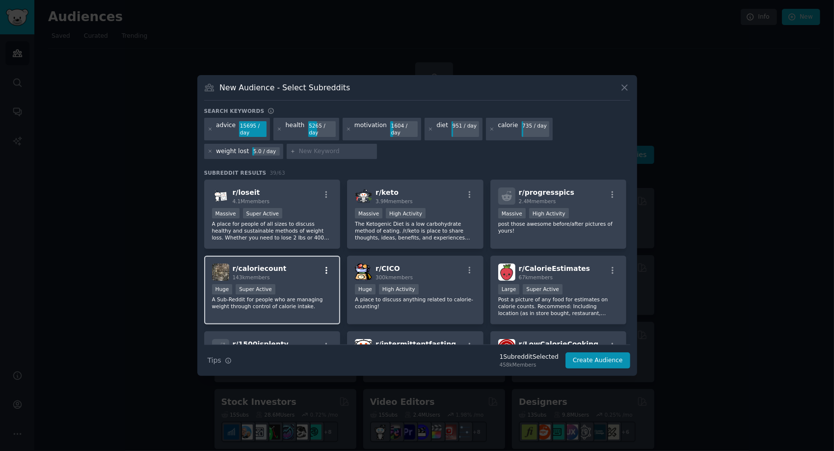
click at [324, 273] on icon "button" at bounding box center [326, 270] width 9 height 9
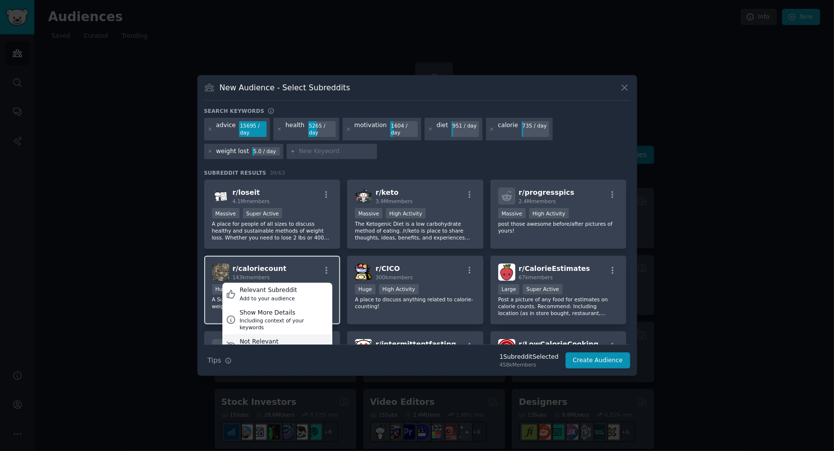
click at [264, 344] on div "Not Relevant" at bounding box center [272, 342] width 65 height 9
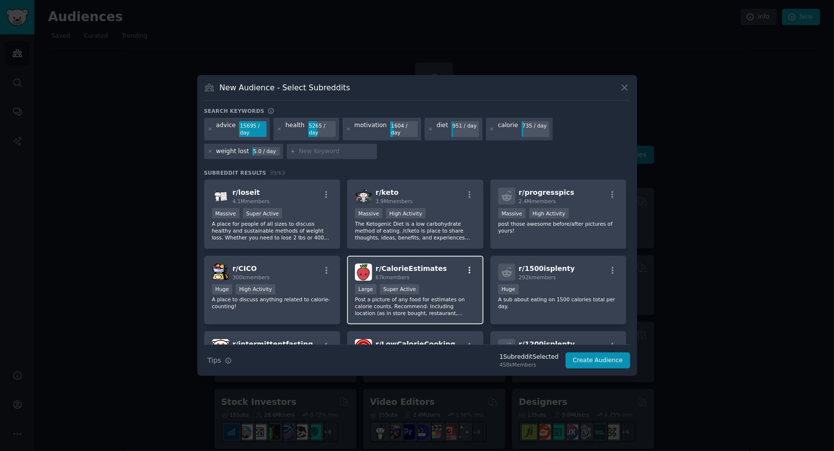
click at [471, 271] on icon "button" at bounding box center [469, 270] width 9 height 9
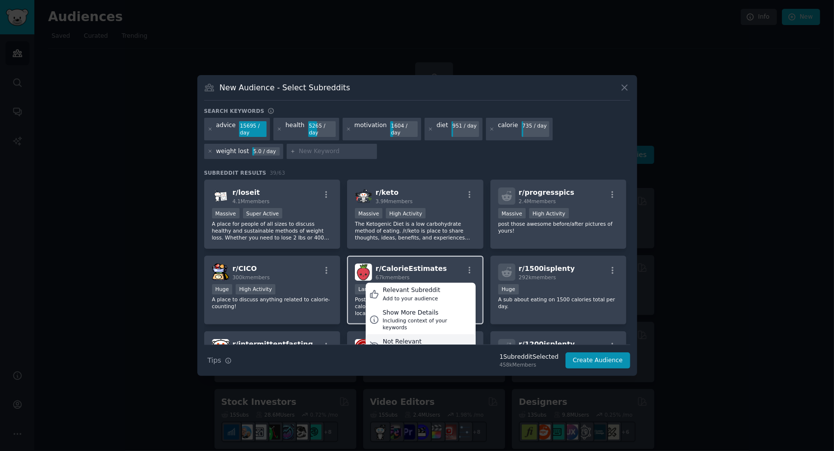
click at [402, 342] on div "Not Relevant" at bounding box center [415, 342] width 65 height 9
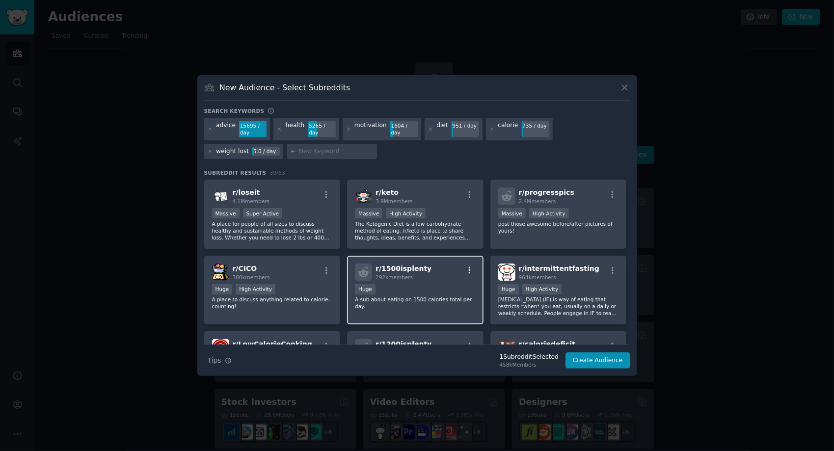
click at [471, 274] on icon "button" at bounding box center [469, 270] width 9 height 9
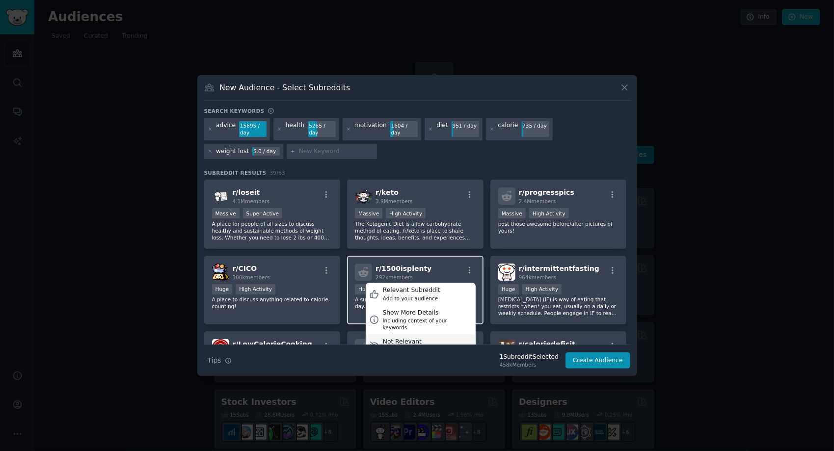
click at [393, 343] on div "Not Relevant" at bounding box center [415, 342] width 65 height 9
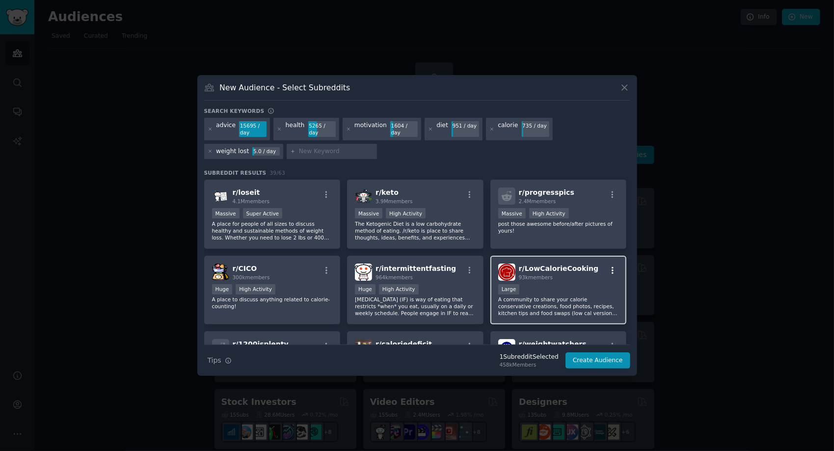
click at [612, 273] on icon "button" at bounding box center [612, 270] width 9 height 9
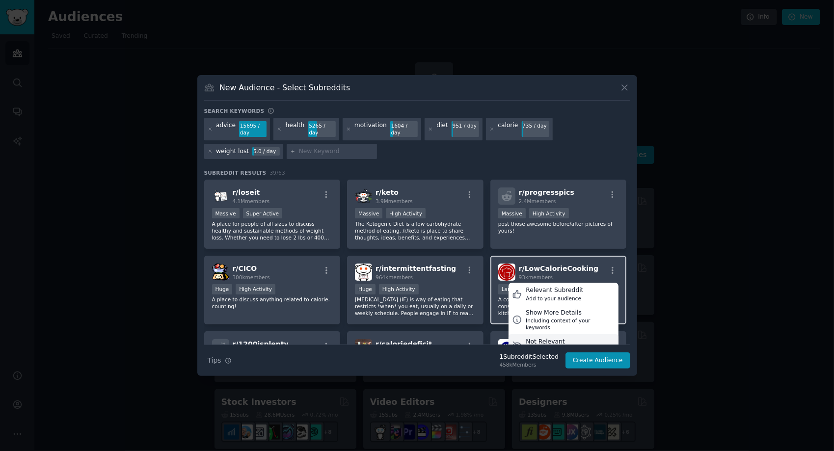
click at [548, 344] on div "Not Relevant" at bounding box center [558, 342] width 65 height 9
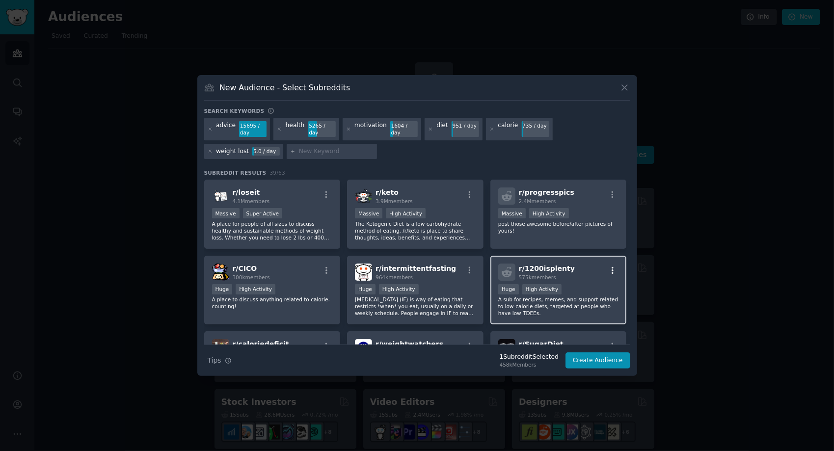
click at [608, 274] on icon "button" at bounding box center [612, 270] width 9 height 9
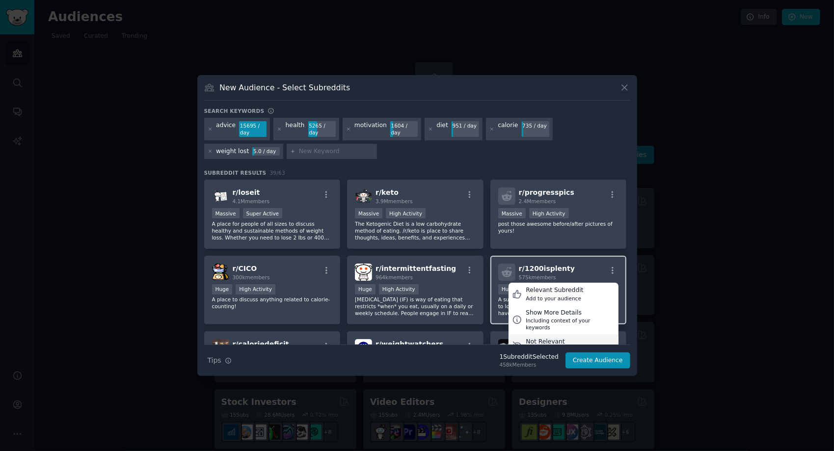
click at [540, 344] on div "Not Relevant" at bounding box center [558, 342] width 65 height 9
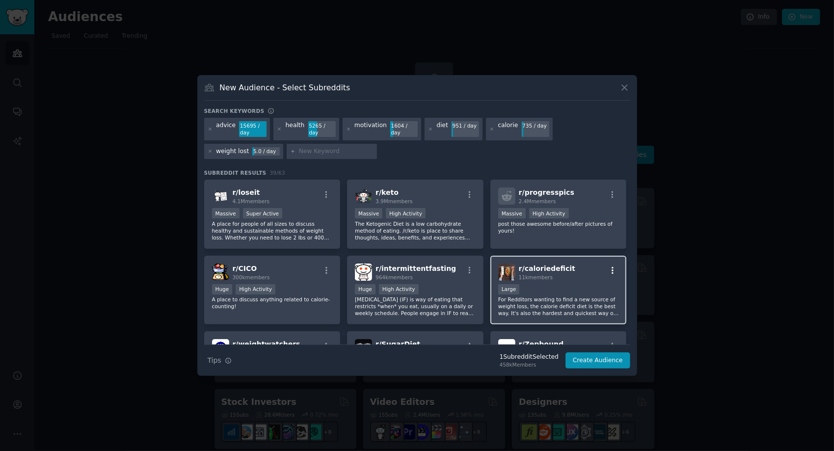
click at [612, 273] on icon "button" at bounding box center [613, 270] width 2 height 7
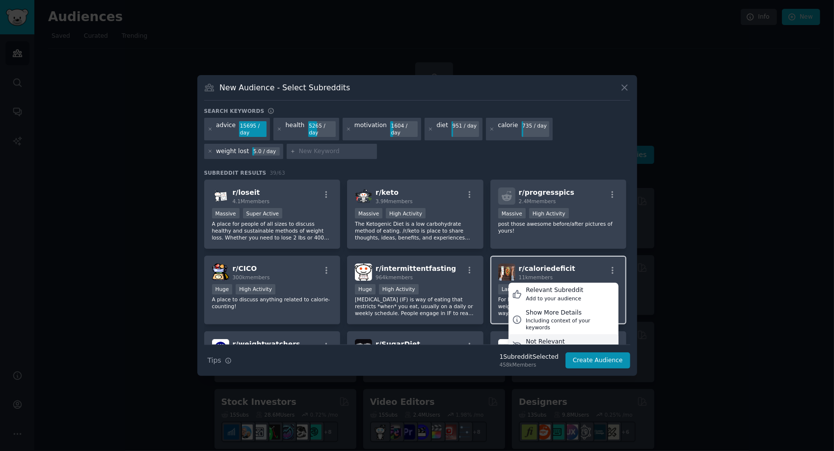
click at [550, 343] on div "Not Relevant" at bounding box center [558, 342] width 65 height 9
